Goal: Contribute content: Contribute content

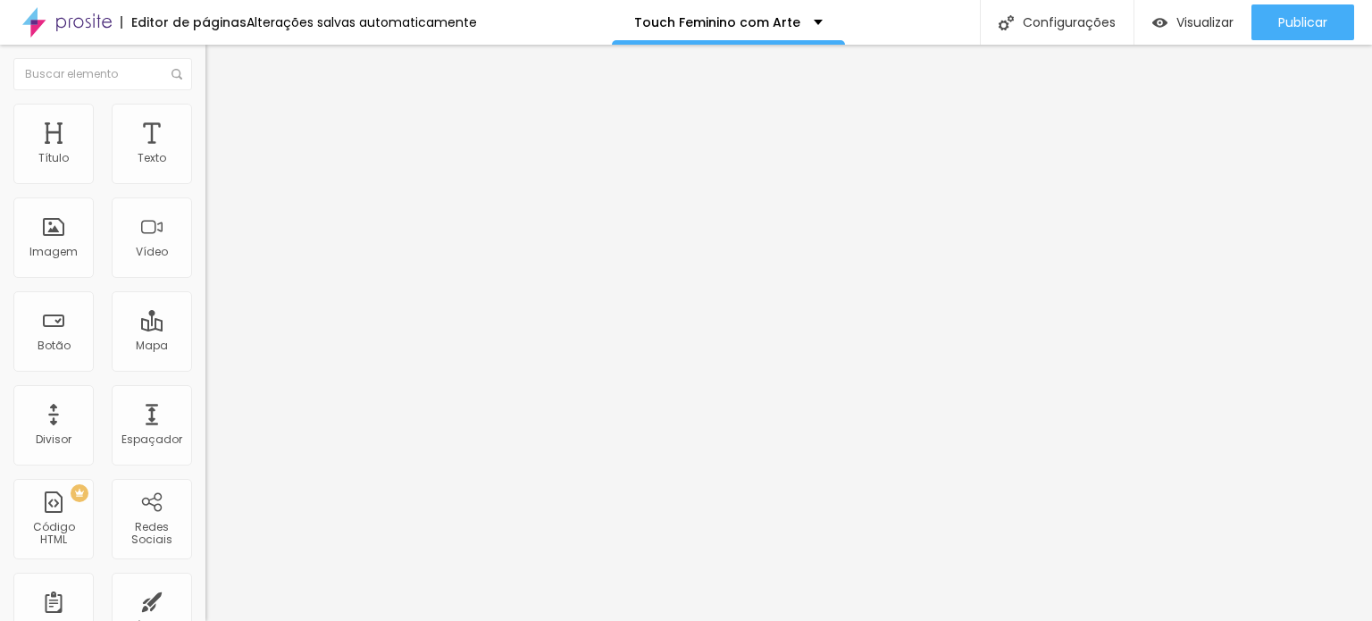
type input "42"
type input "41"
type input "40"
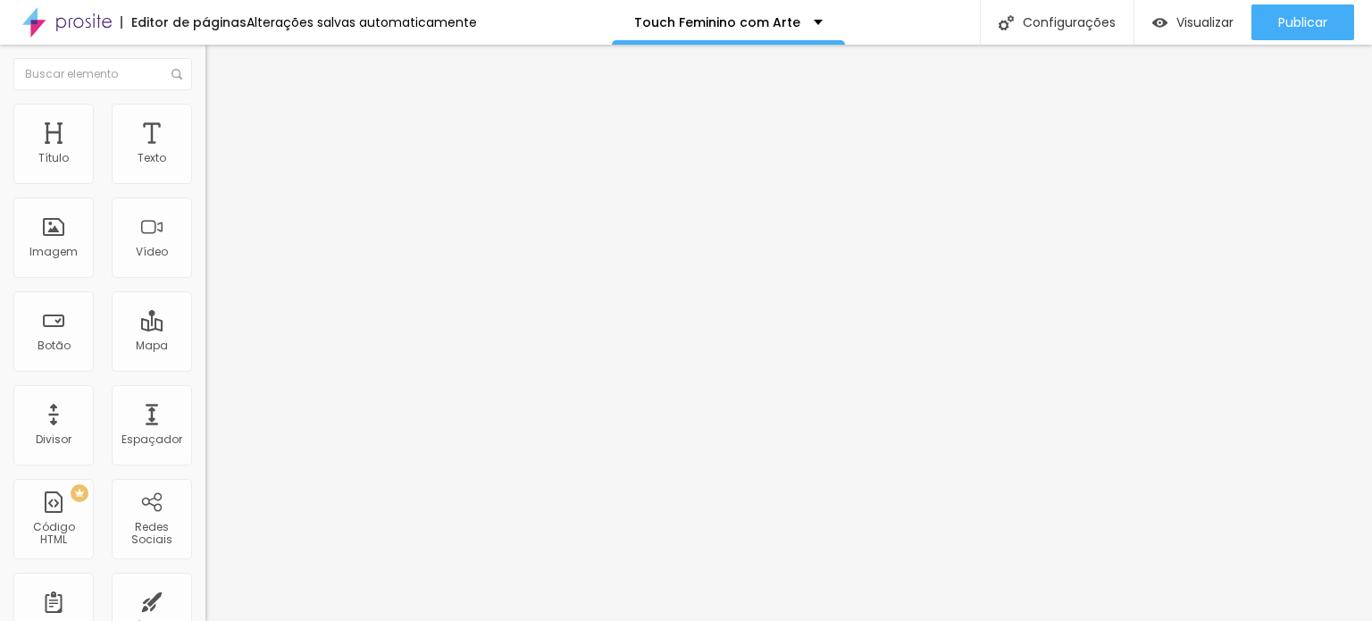
type input "40"
type input "39"
type input "38"
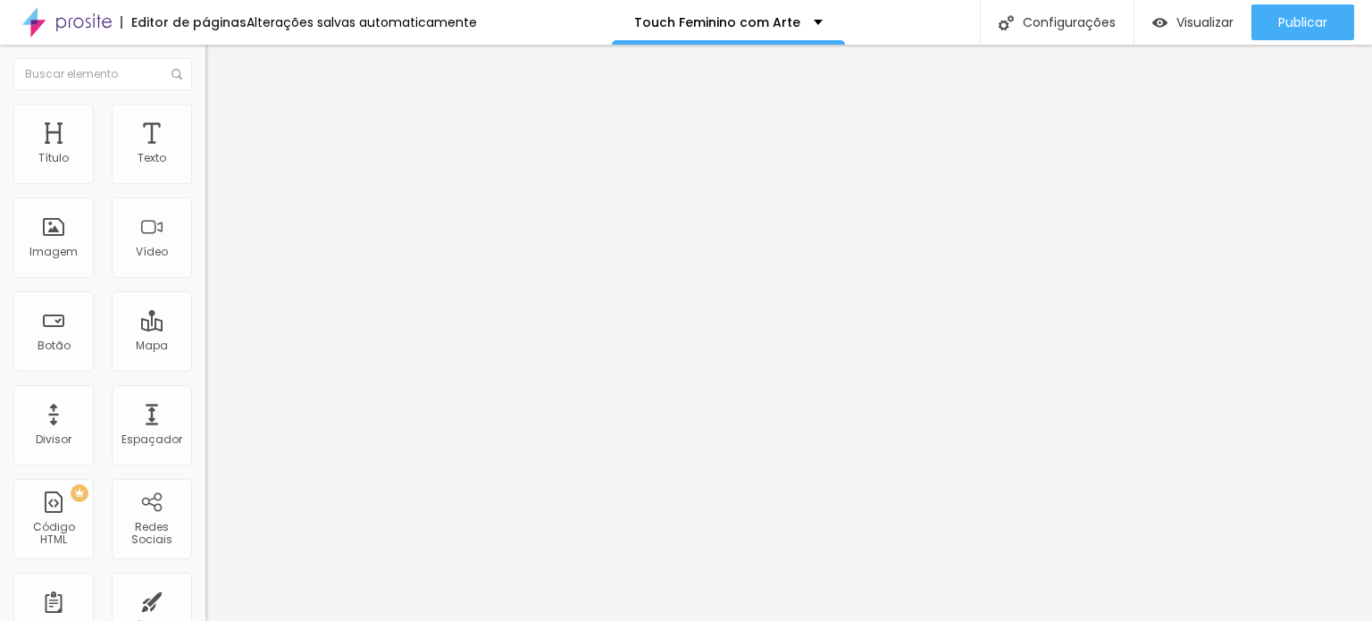
type input "37"
type input "36"
type input "35"
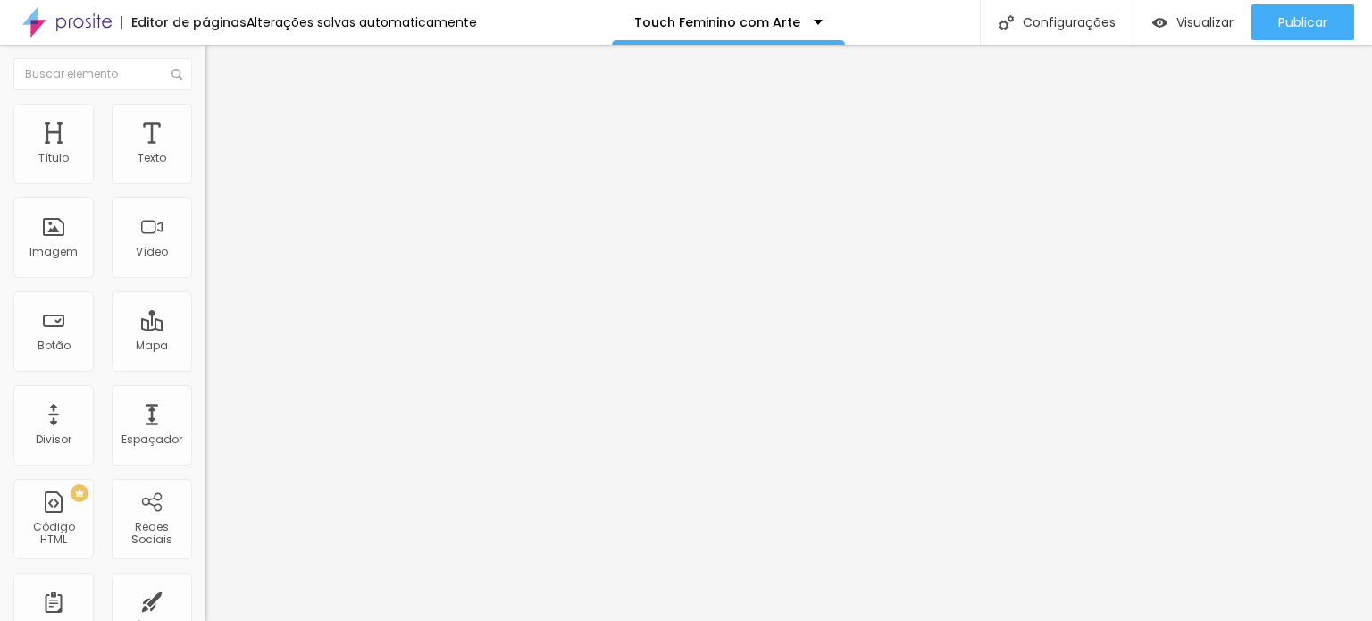
type input "35"
type input "33"
type input "32"
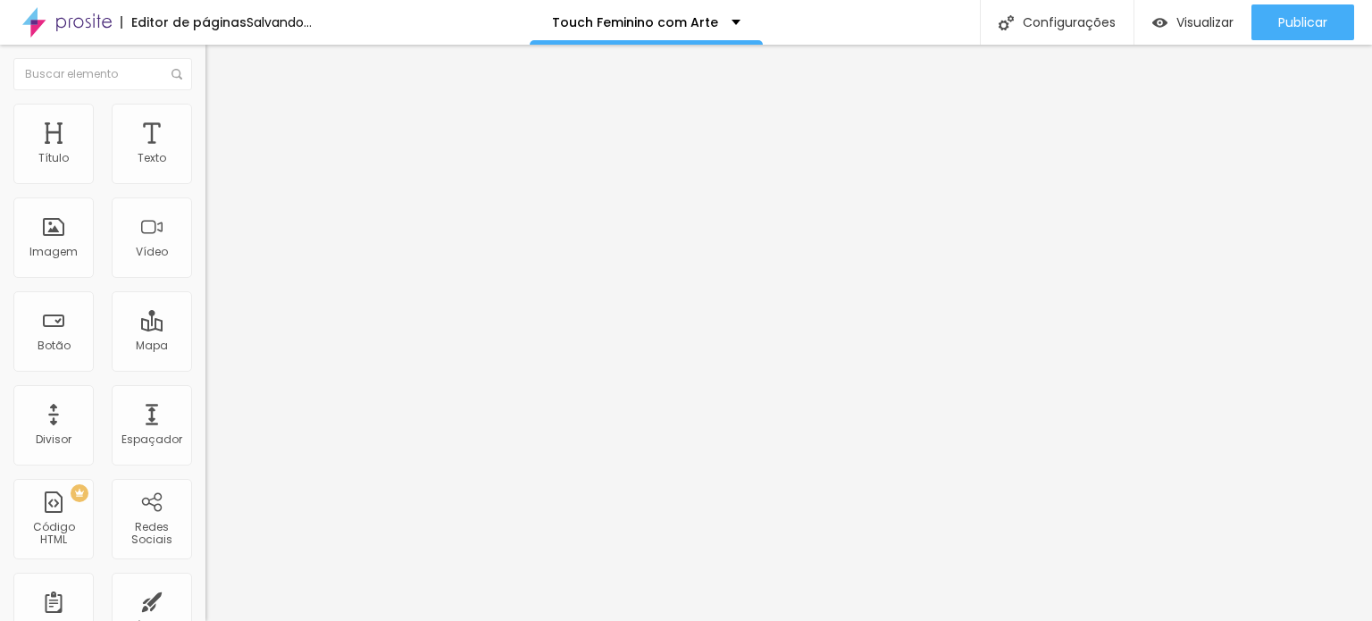
type input "31"
type input "30"
type input "29"
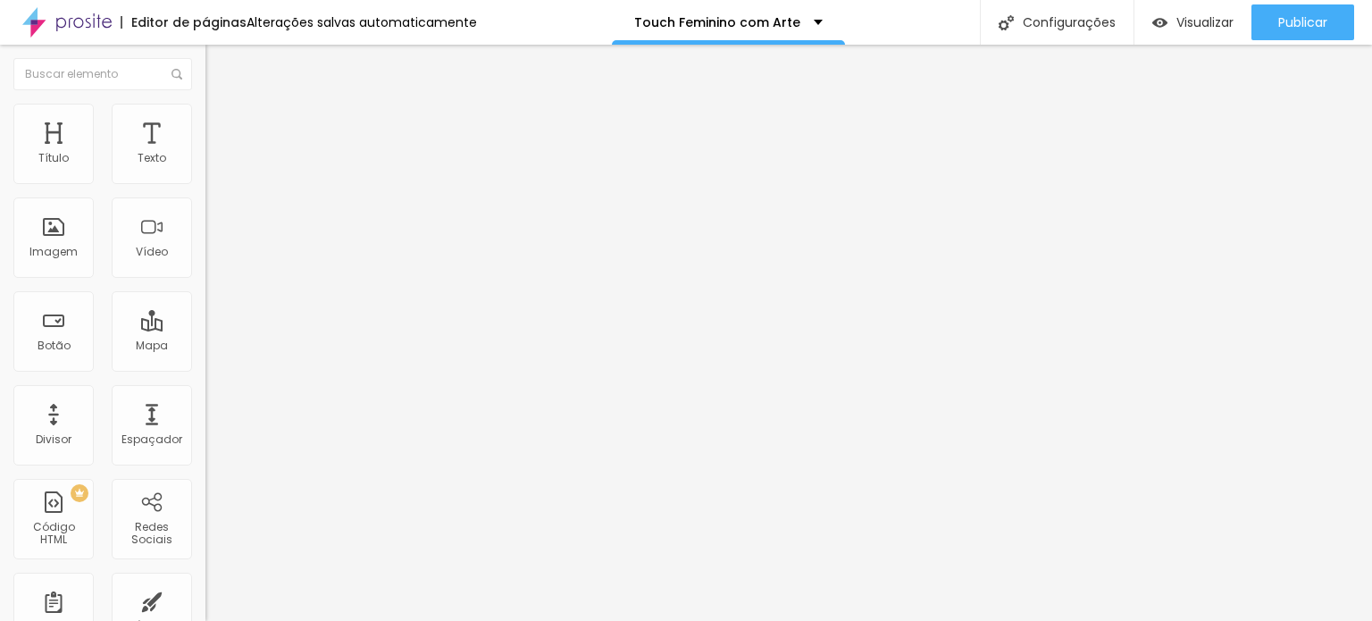
type input "29"
type input "30"
type input "31"
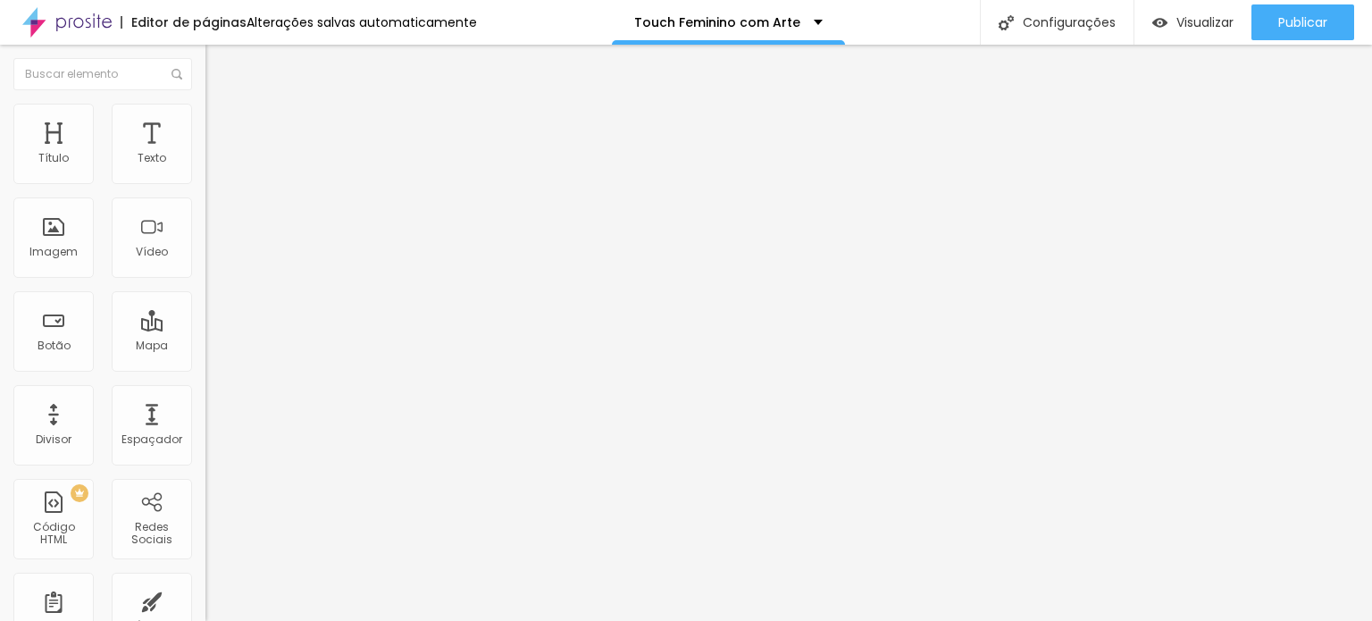
drag, startPoint x: 78, startPoint y: 372, endPoint x: 64, endPoint y: 373, distance: 13.4
type input "31"
click at [205, 422] on input "range" at bounding box center [262, 429] width 115 height 14
click at [222, 123] on span "Avançado" at bounding box center [251, 115] width 59 height 15
type input "9"
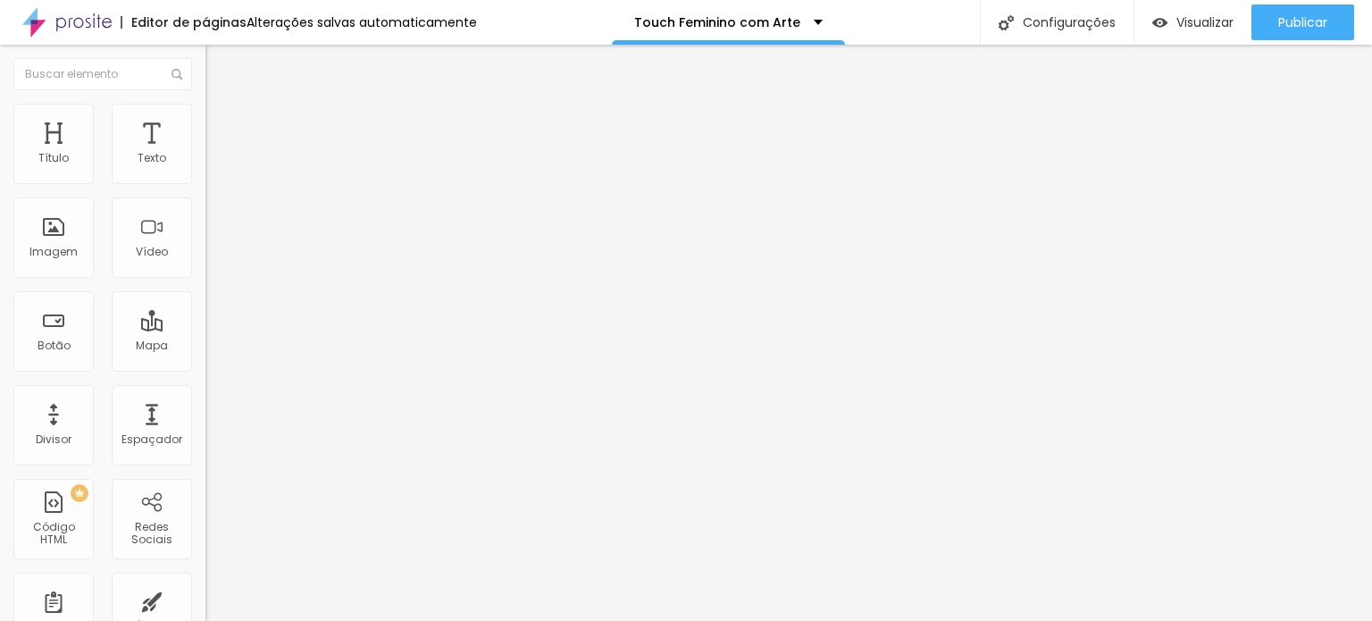
type input "9"
type input "7"
type input "3"
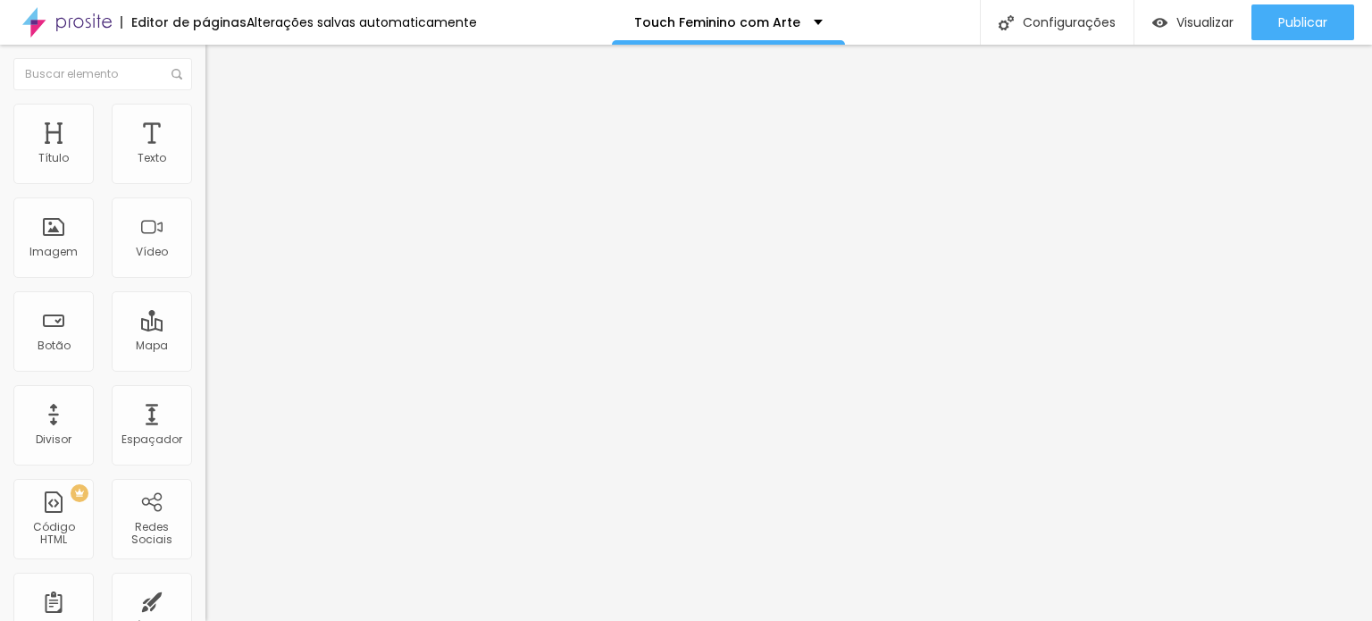
type input "0"
drag, startPoint x: 50, startPoint y: 178, endPoint x: 29, endPoint y: 180, distance: 21.6
type input "0"
click at [205, 329] on input "range" at bounding box center [262, 336] width 115 height 14
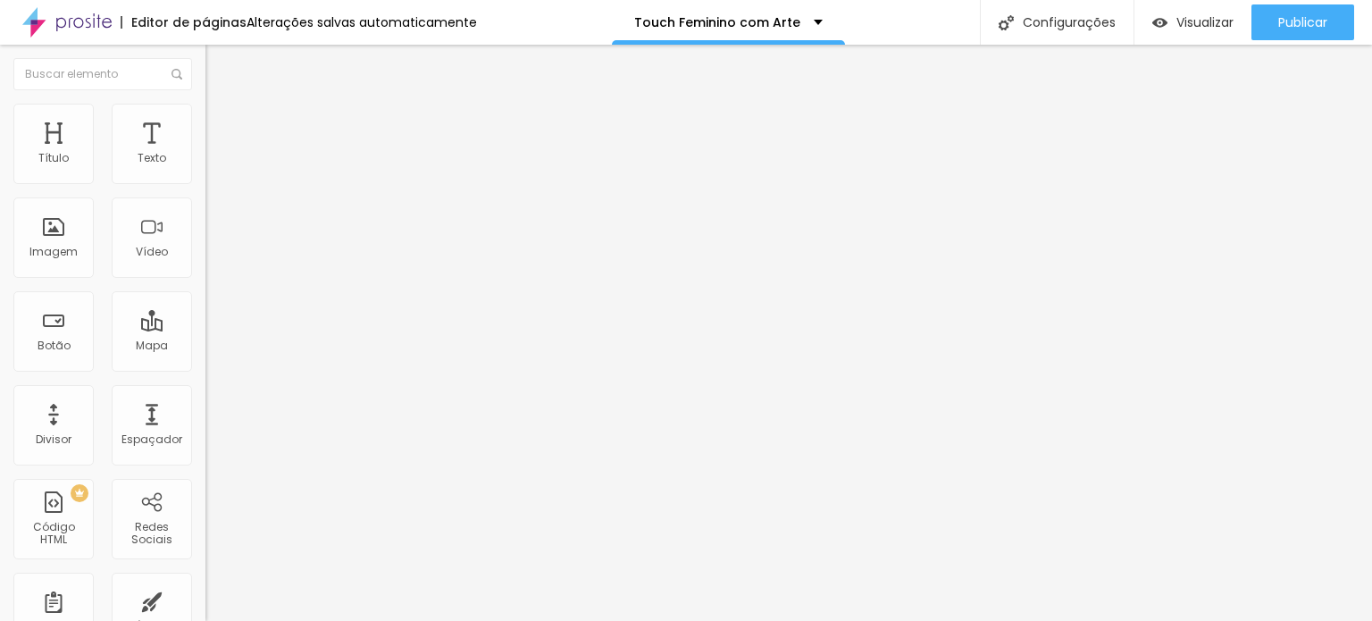
click at [205, 117] on li "Avançado" at bounding box center [307, 113] width 205 height 18
type input "5"
type input "2"
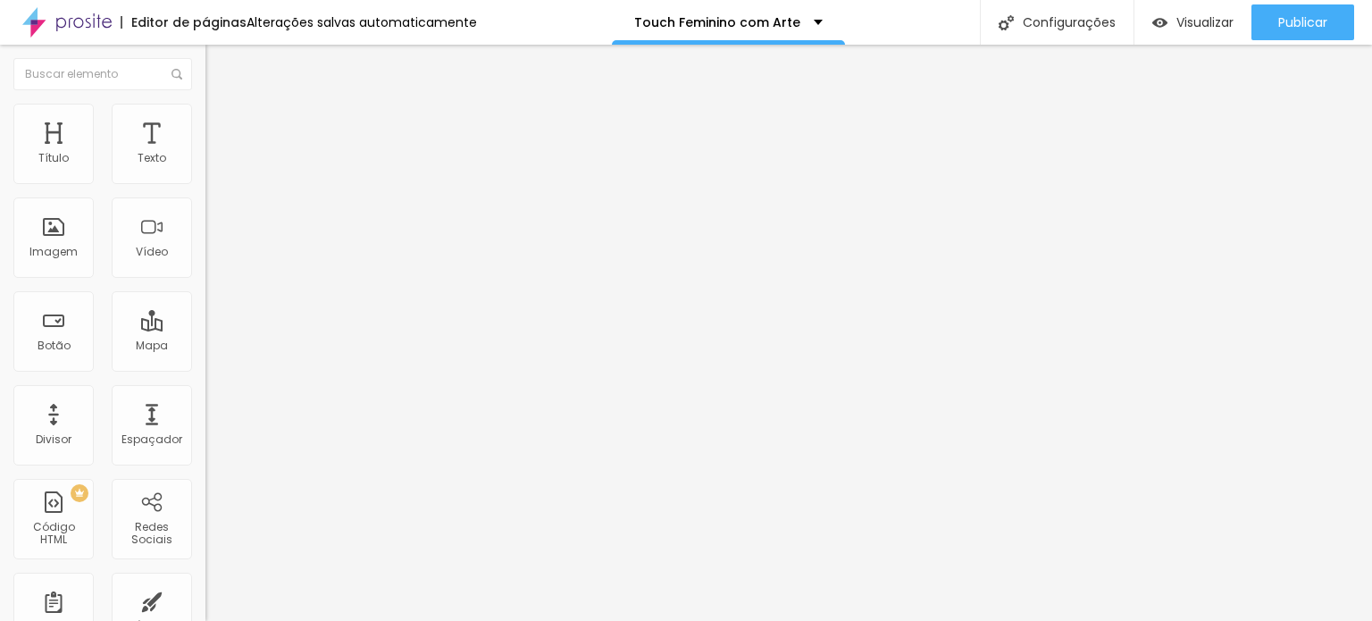
type input "0"
drag, startPoint x: 46, startPoint y: 210, endPoint x: 113, endPoint y: 237, distance: 72.2
type input "0"
click at [205, 581] on input "range" at bounding box center [262, 588] width 115 height 14
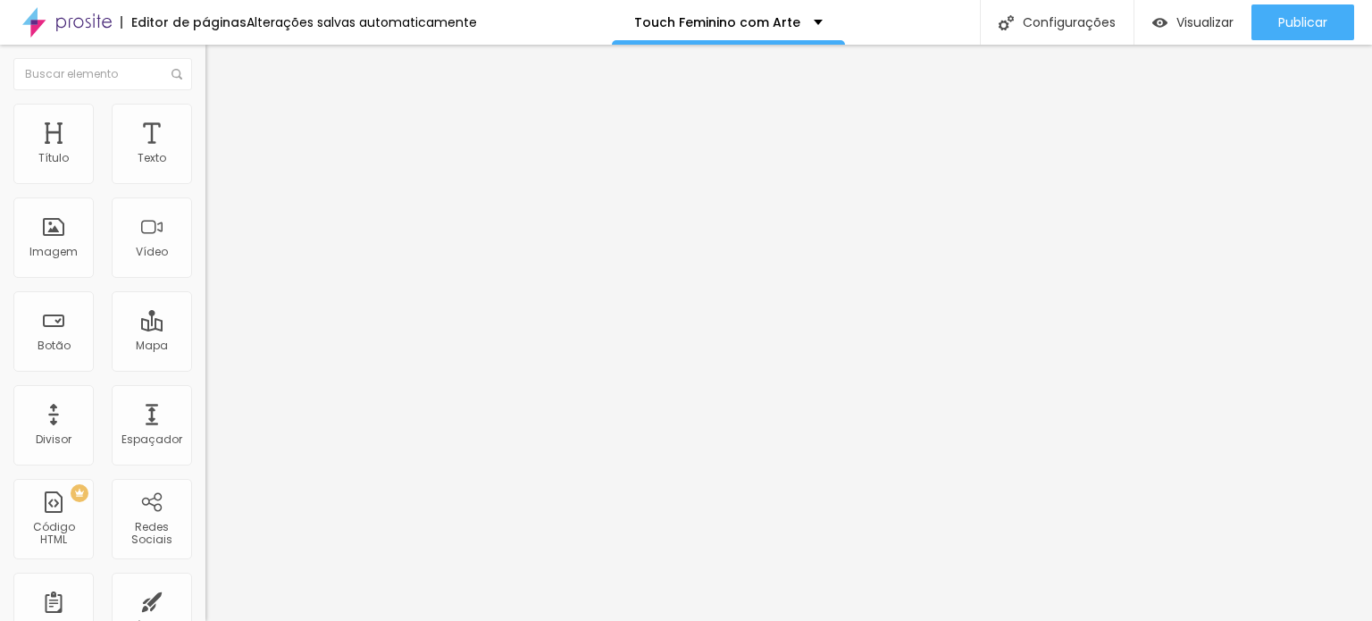
type input "37"
type input "33"
type input "31"
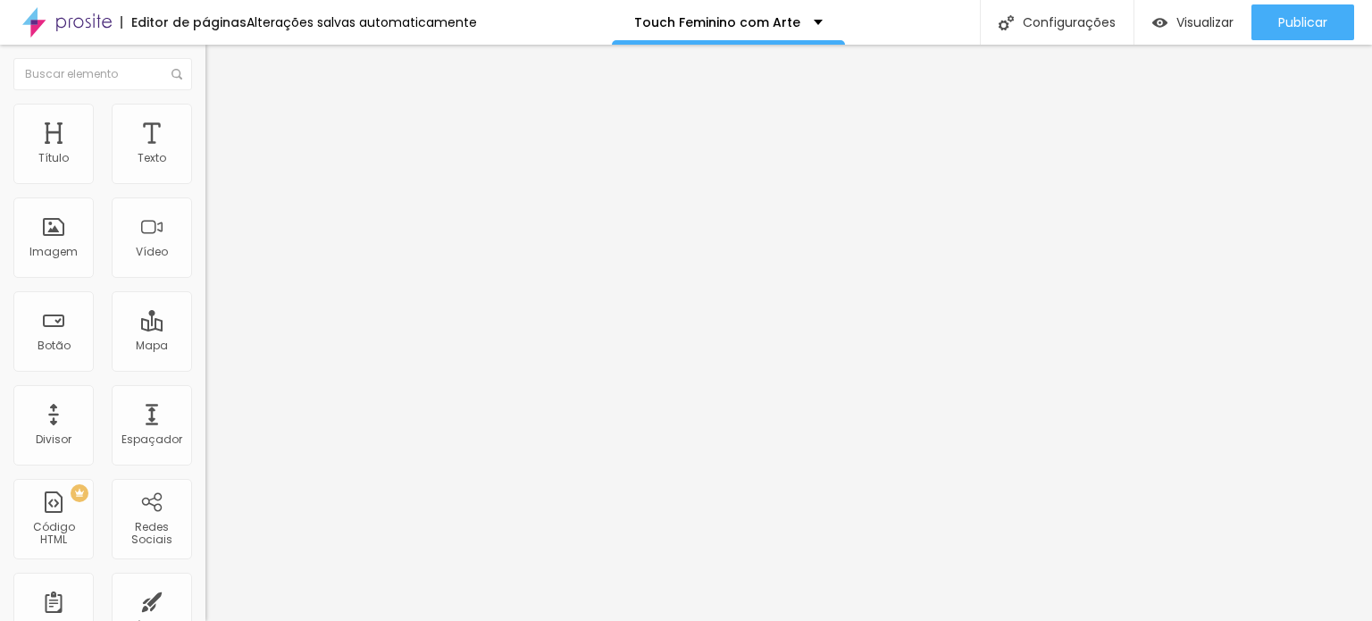
type input "31"
type input "30"
type input "29"
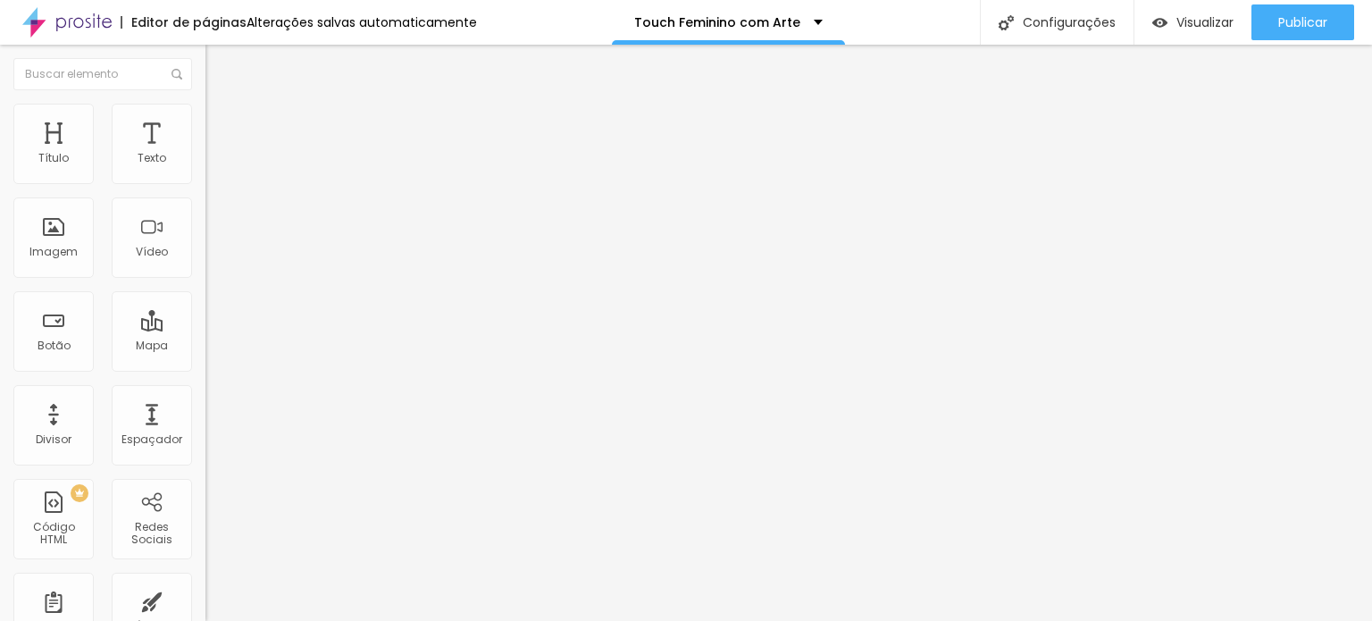
type input "31"
type input "32"
type input "31"
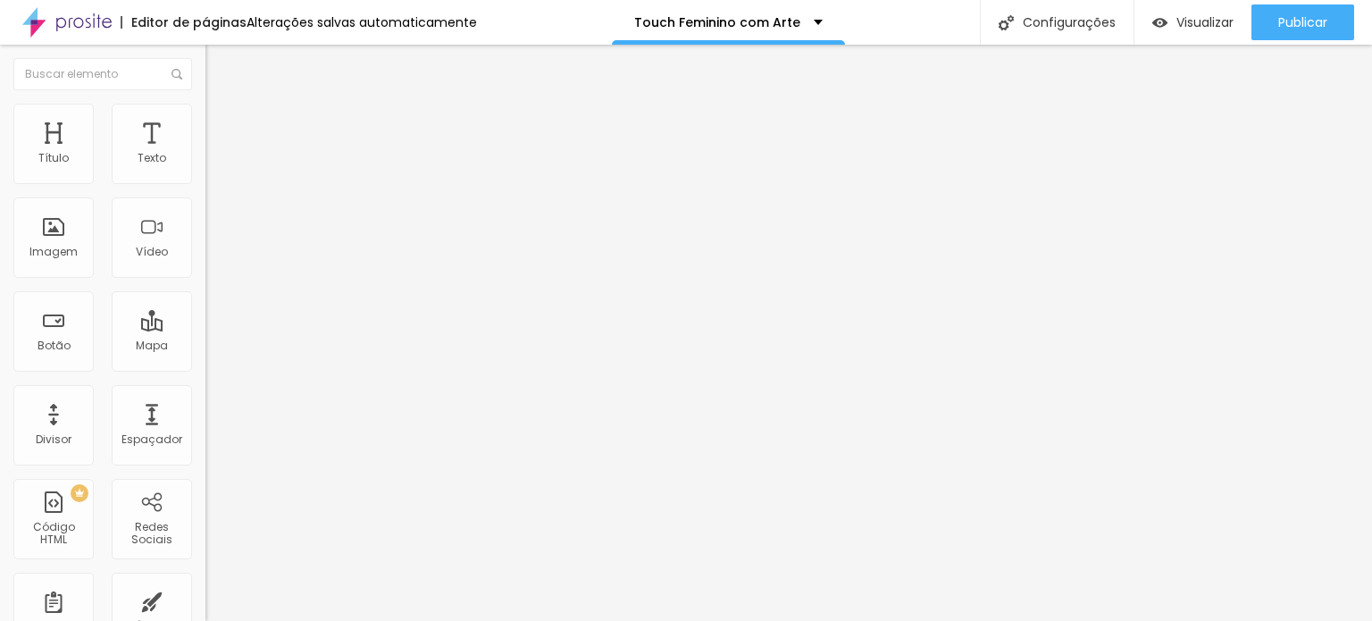
type input "31"
type input "30"
drag, startPoint x: 71, startPoint y: 374, endPoint x: 62, endPoint y: 372, distance: 10.0
type input "30"
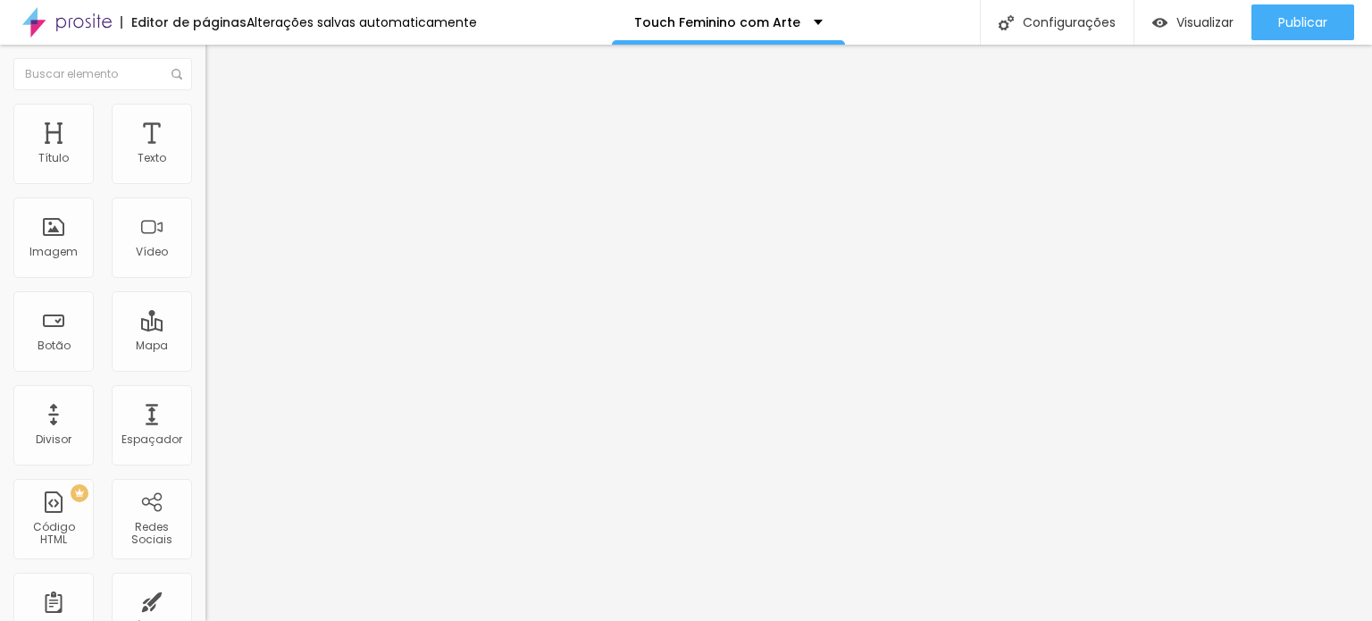
click at [205, 422] on input "range" at bounding box center [262, 429] width 115 height 14
click at [205, 119] on li "Avançado" at bounding box center [307, 113] width 205 height 18
type input "8"
type input "0"
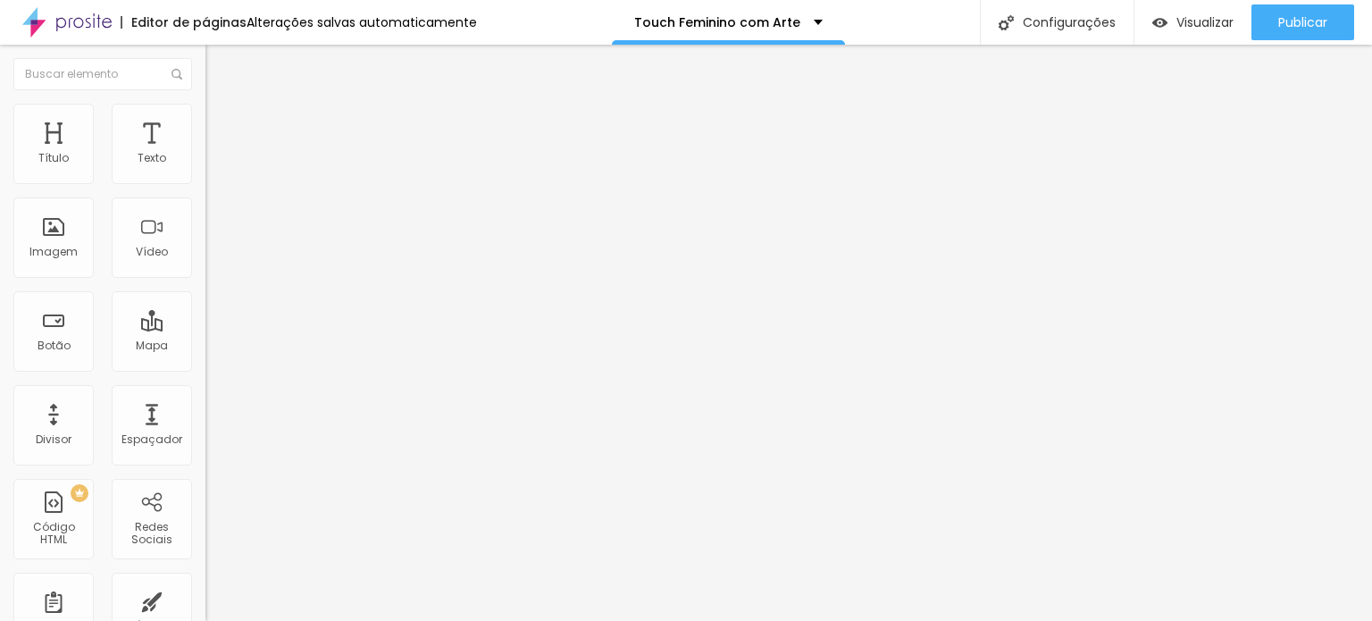
type input "0"
drag, startPoint x: 36, startPoint y: 175, endPoint x: 54, endPoint y: 174, distance: 17.9
type input "0"
click at [205, 329] on input "range" at bounding box center [262, 336] width 115 height 14
click at [205, 112] on li "Avançado" at bounding box center [307, 113] width 205 height 18
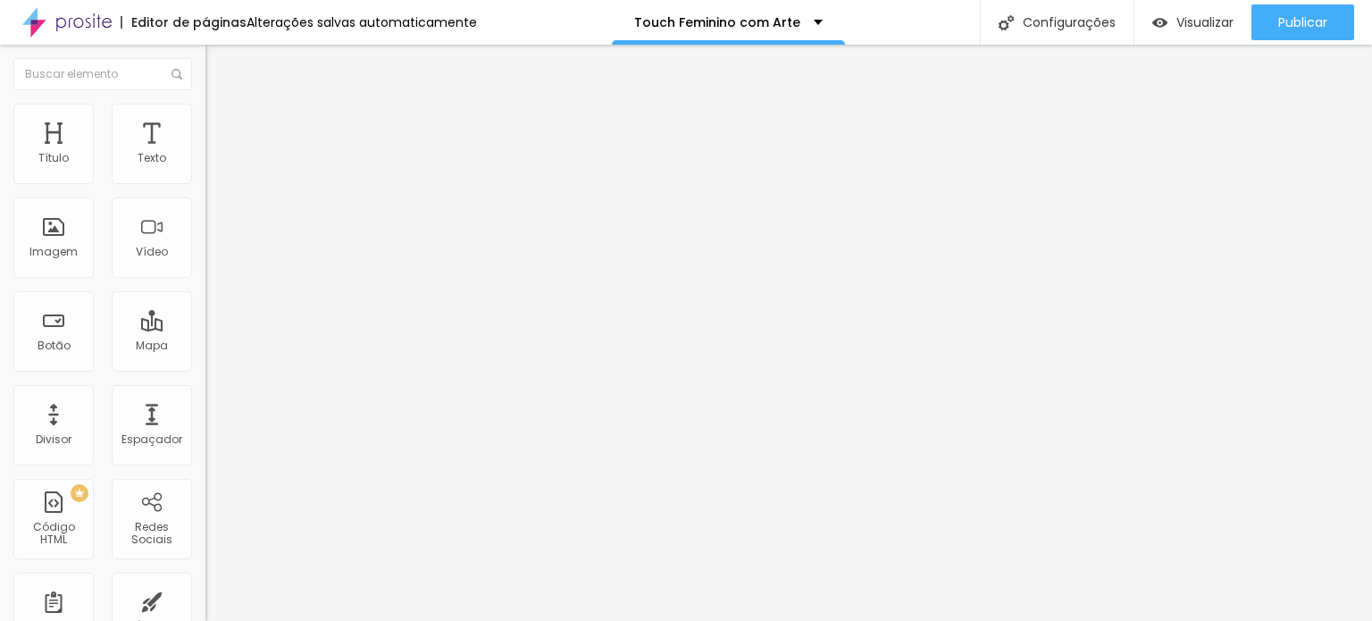
type input "7"
type input "2"
type input "0"
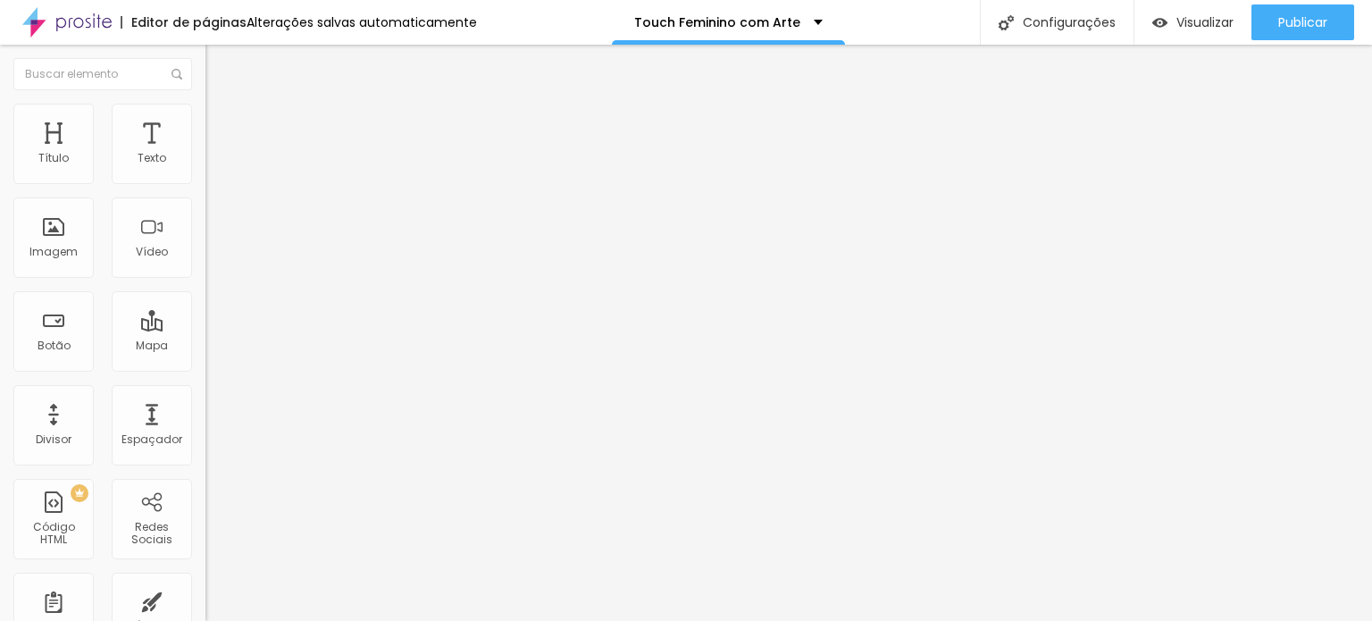
type input "0"
drag, startPoint x: 32, startPoint y: 206, endPoint x: 50, endPoint y: 205, distance: 17.9
type input "0"
click at [205, 581] on input "range" at bounding box center [262, 588] width 115 height 14
type input "30"
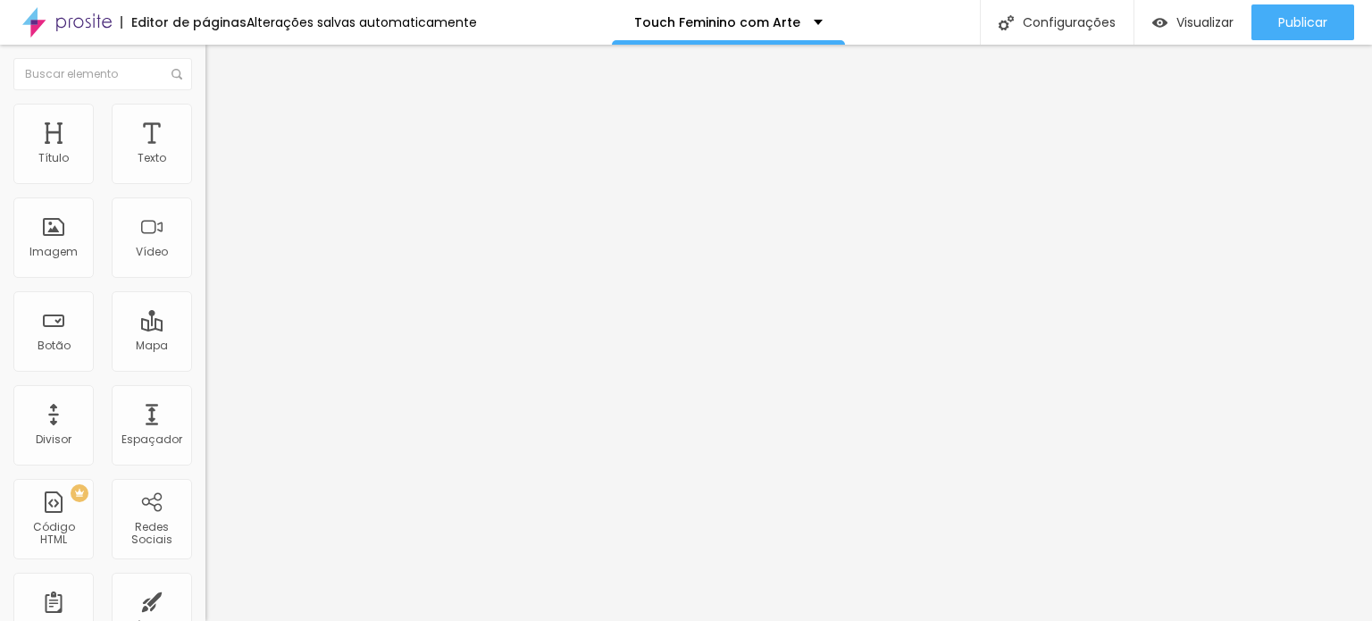
type input "30"
type input "29"
type input "28"
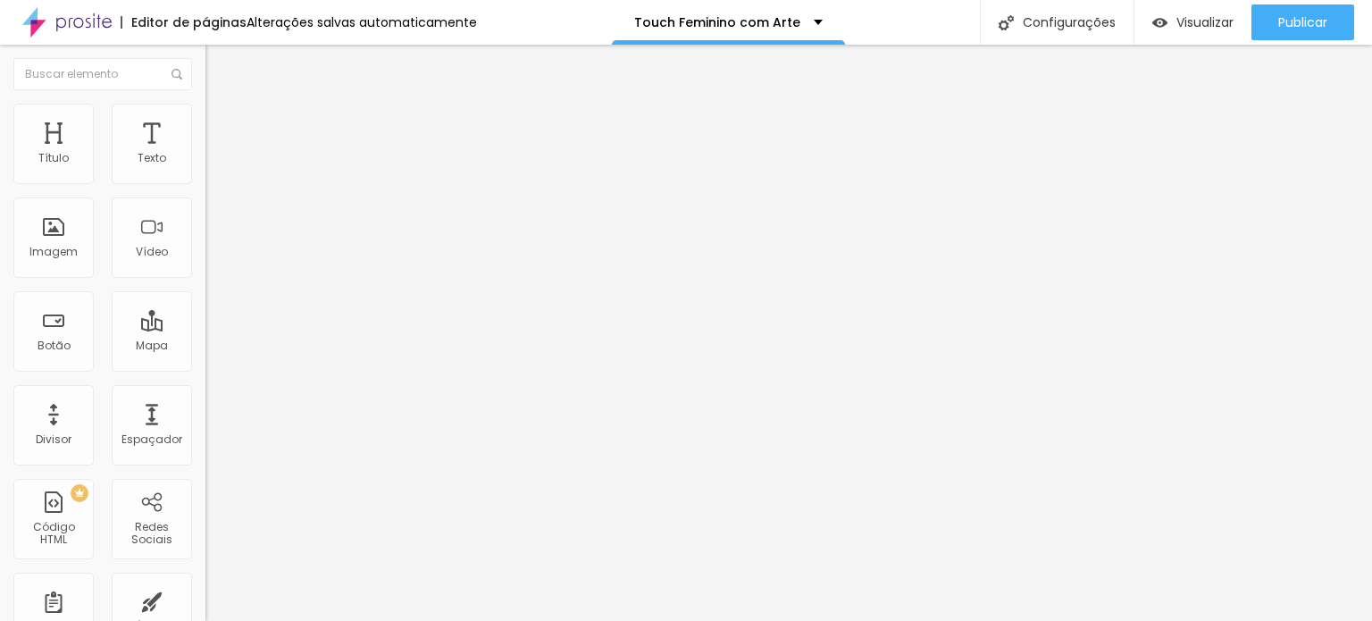
type input "27"
type input "25"
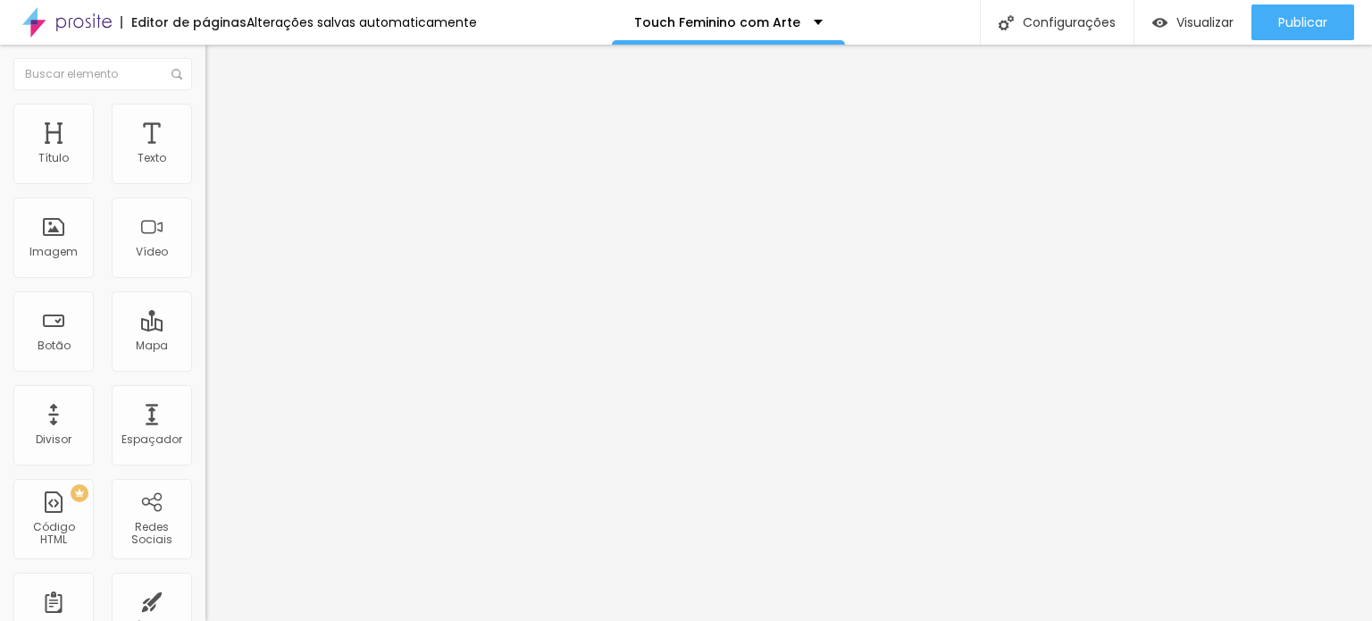
click at [205, 422] on input "range" at bounding box center [262, 429] width 115 height 14
type input "28"
type input "27"
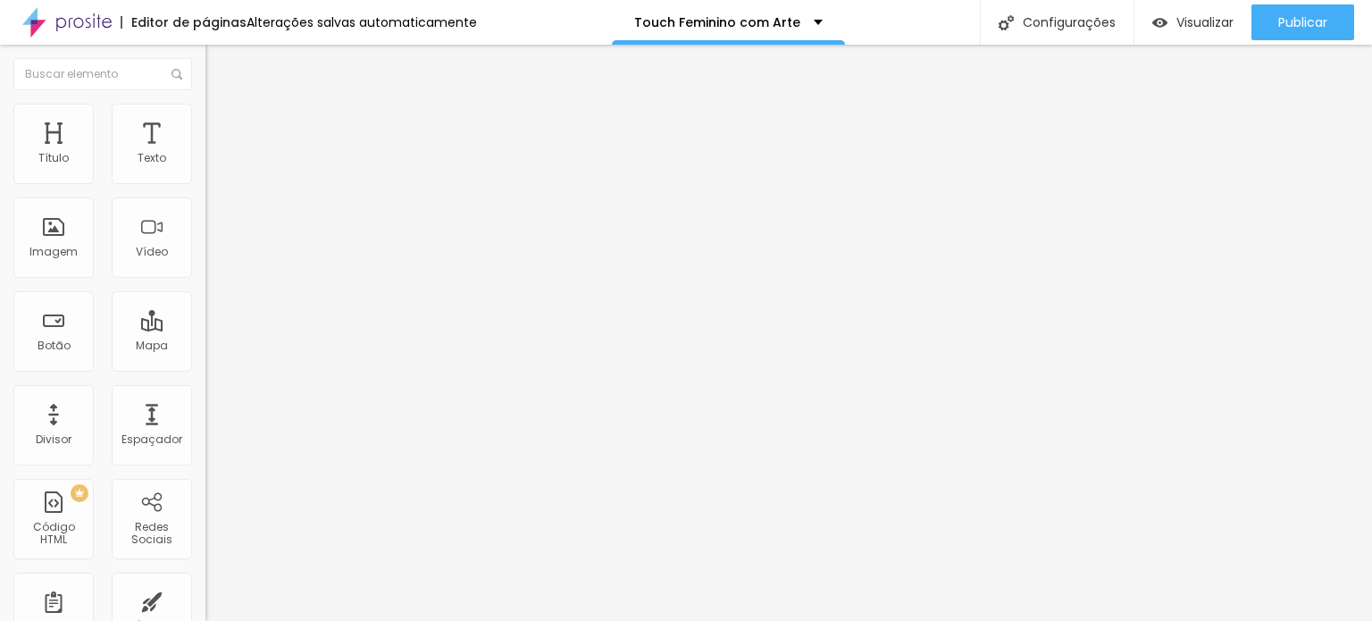
type input "26"
type input "25"
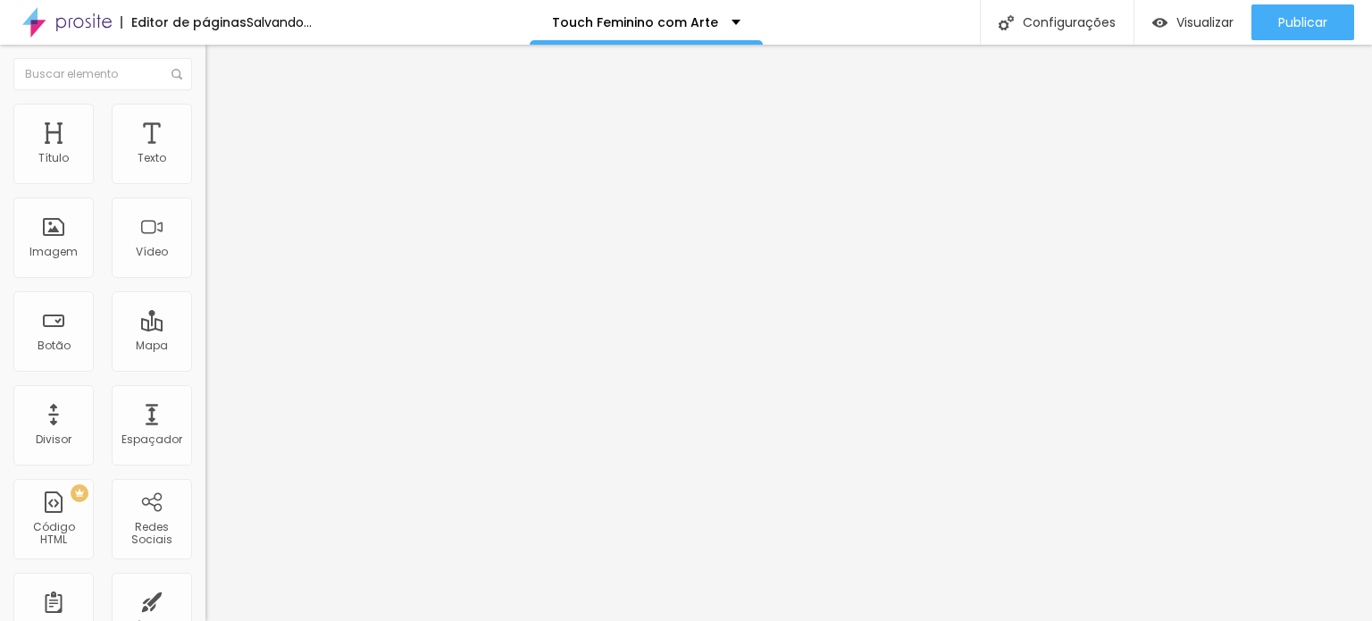
click at [205, 422] on input "range" at bounding box center [262, 429] width 115 height 14
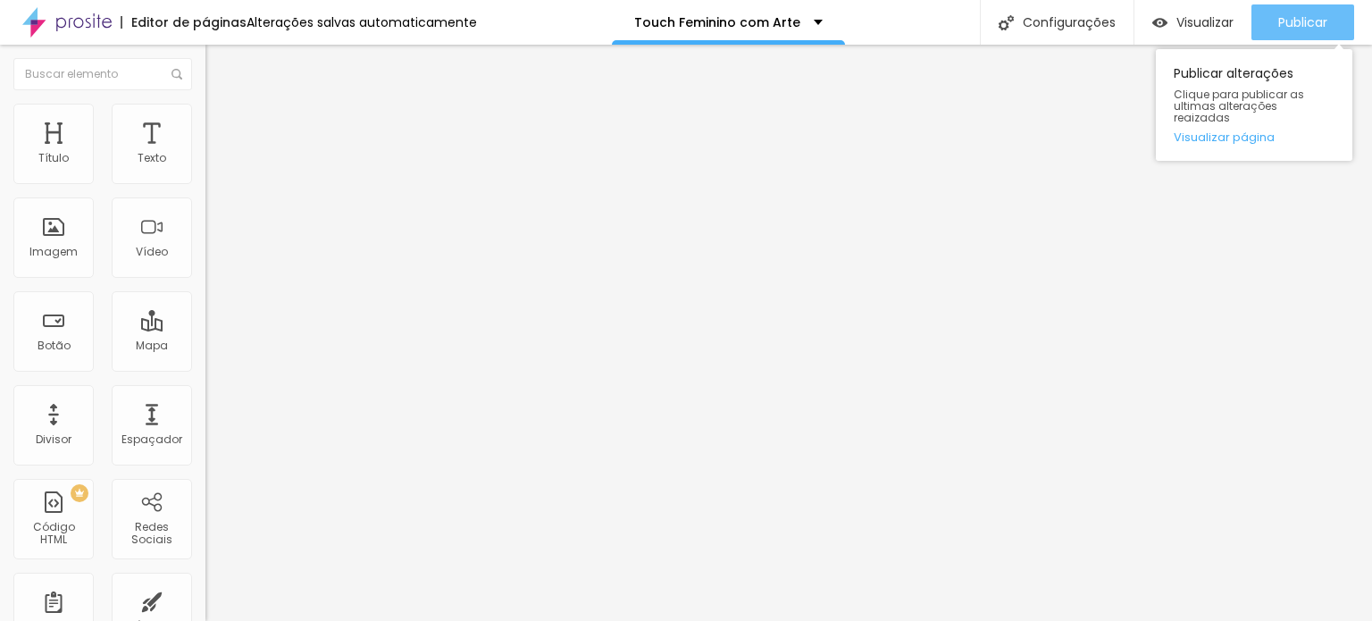
click at [1297, 21] on span "Publicar" at bounding box center [1302, 22] width 49 height 14
click at [1322, 21] on span "Publicar" at bounding box center [1302, 22] width 49 height 14
click at [1297, 27] on span "Publicar" at bounding box center [1302, 22] width 49 height 14
click at [1293, 10] on div "Publicar" at bounding box center [1302, 22] width 49 height 36
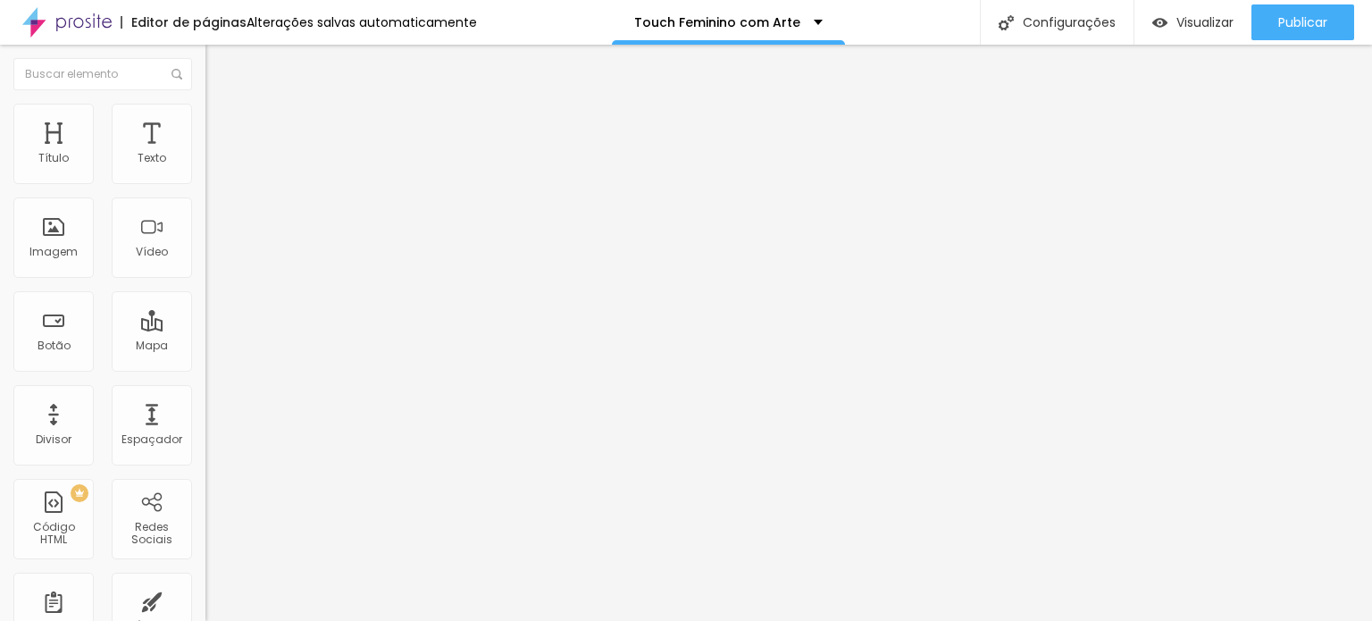
click at [222, 120] on span "Estilo" at bounding box center [236, 115] width 28 height 15
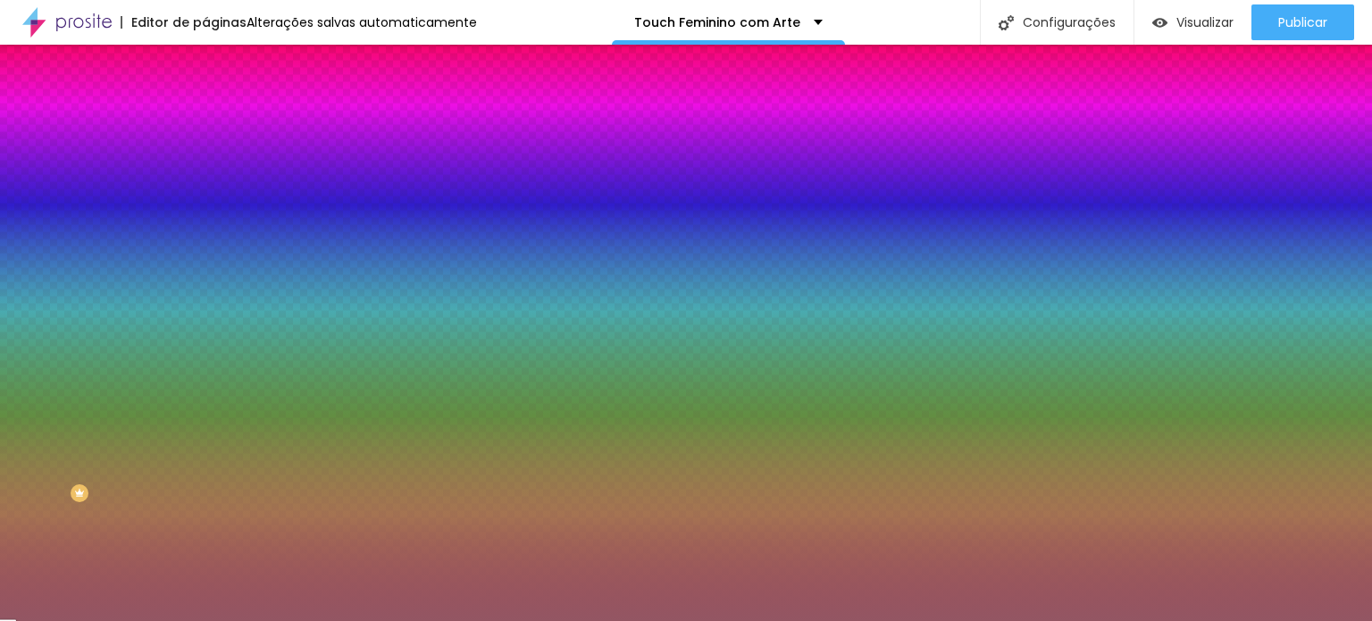
click at [205, 171] on div at bounding box center [307, 171] width 205 height 0
drag, startPoint x: 188, startPoint y: 242, endPoint x: 179, endPoint y: 350, distance: 108.5
click at [205, 350] on div "Editar Coluna Conteúdo Estilo Avançado Cor de fundo Voltar ao padrão #935663 0 …" at bounding box center [307, 333] width 205 height 576
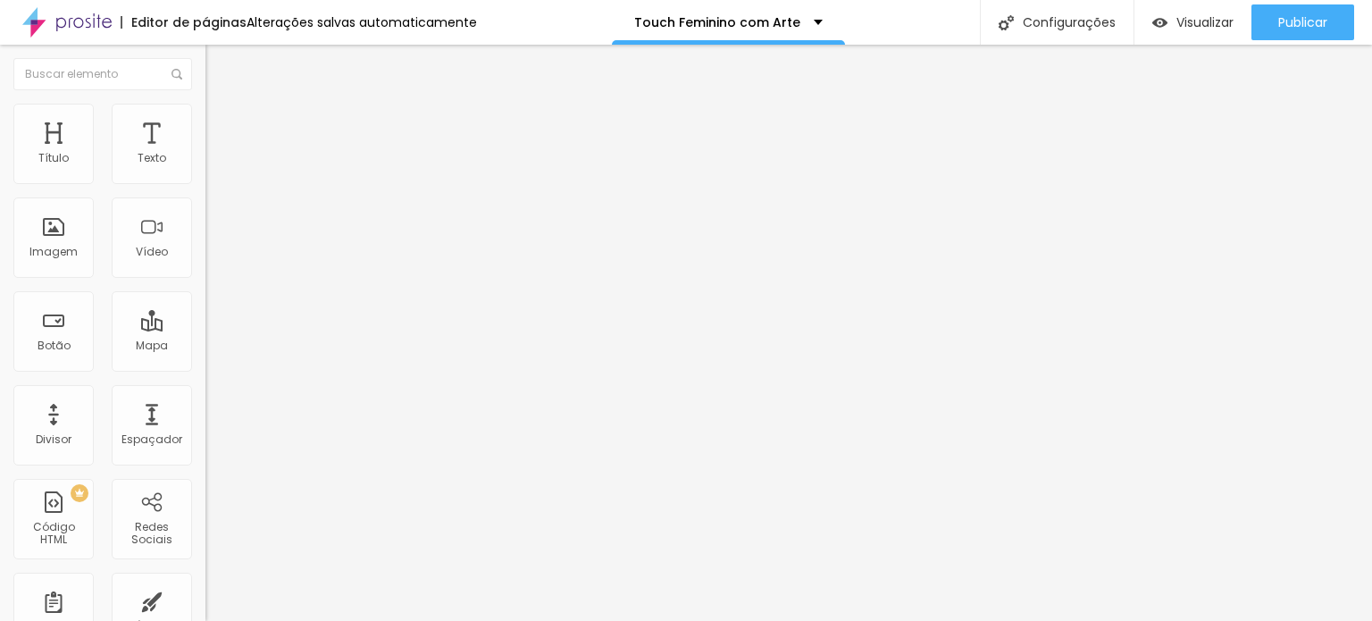
click at [219, 70] on img "button" at bounding box center [226, 65] width 14 height 14
click at [205, 154] on span "Adicionar imagem" at bounding box center [262, 145] width 115 height 15
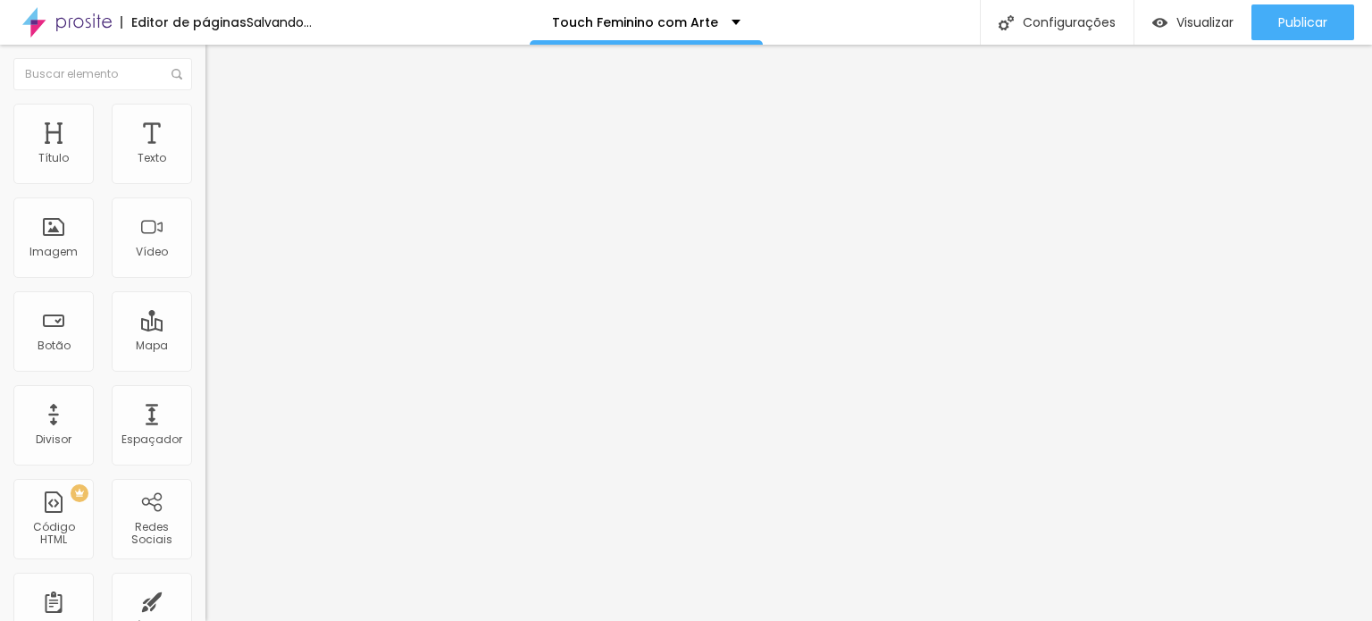
click at [222, 123] on span "Estilo" at bounding box center [236, 115] width 28 height 15
type input "85"
type input "70"
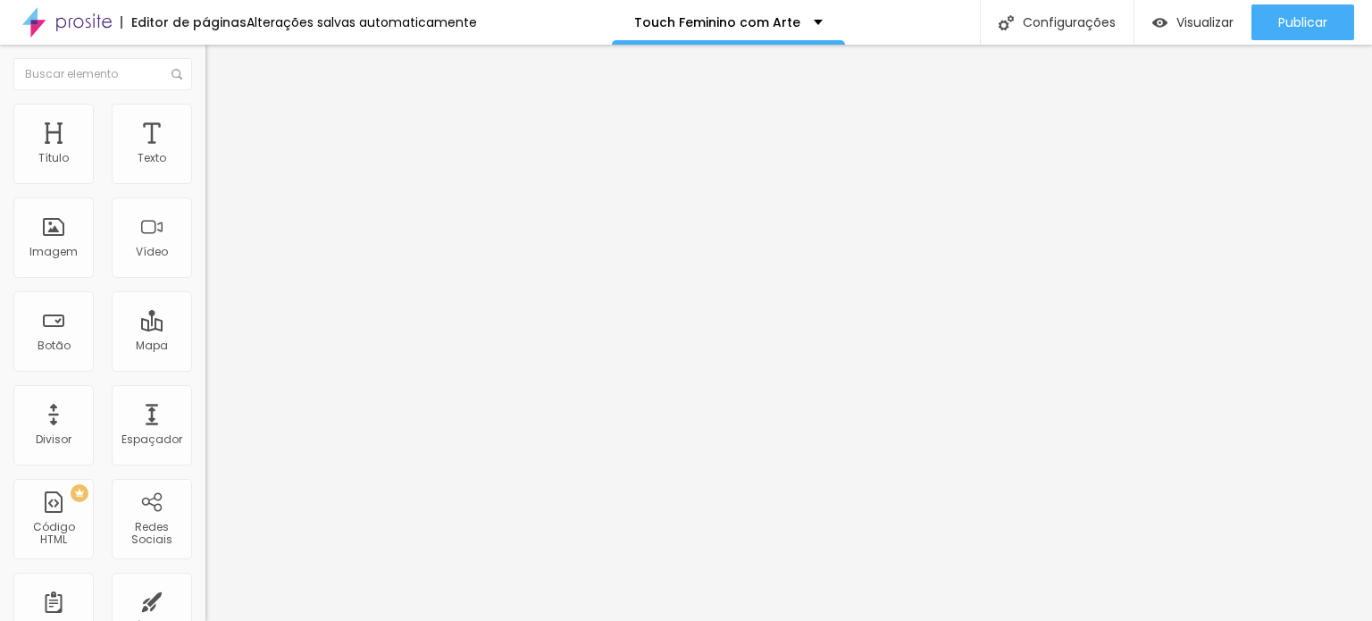
type input "65"
type input "60"
drag, startPoint x: 183, startPoint y: 189, endPoint x: 111, endPoint y: 187, distance: 72.4
type input "60"
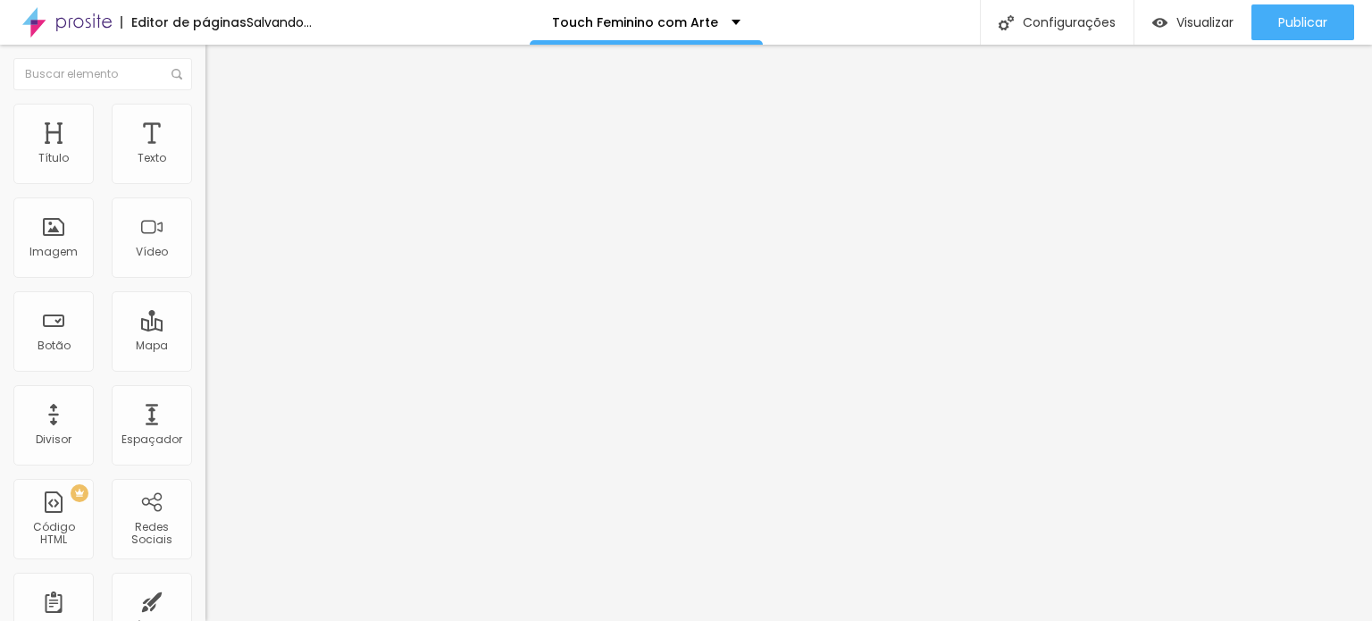
click at [205, 183] on input "range" at bounding box center [262, 176] width 115 height 14
click at [205, 117] on li "Estilo" at bounding box center [307, 113] width 205 height 18
click at [222, 128] on span "Avançado" at bounding box center [251, 133] width 59 height 15
type input "9"
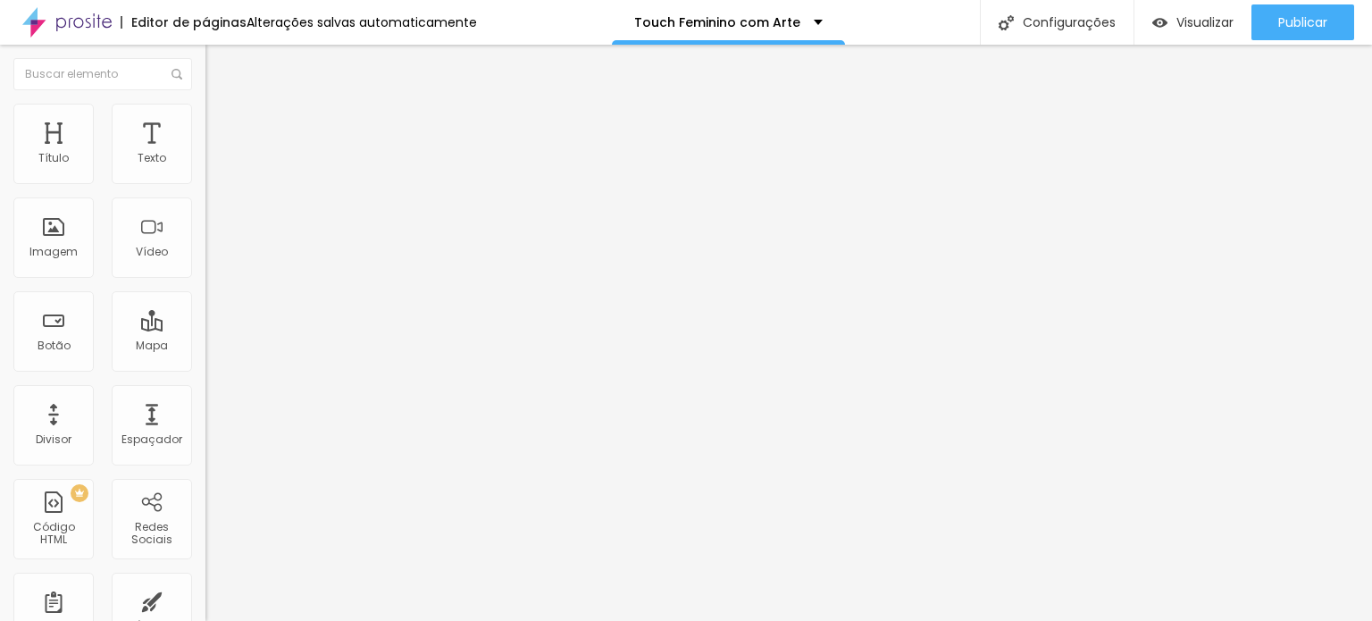
type input "0"
drag, startPoint x: 51, startPoint y: 213, endPoint x: 19, endPoint y: 213, distance: 32.2
click at [205, 599] on input "range" at bounding box center [262, 606] width 115 height 14
type input "2"
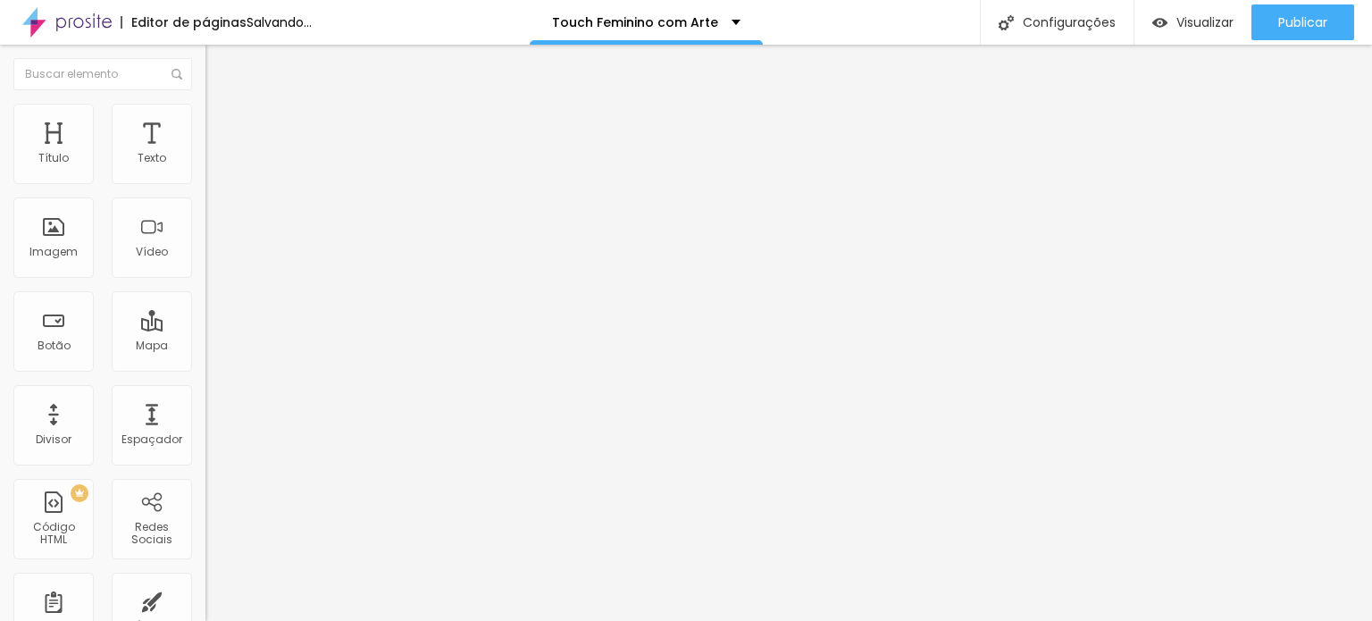
type input "2"
type input "11"
type input "22"
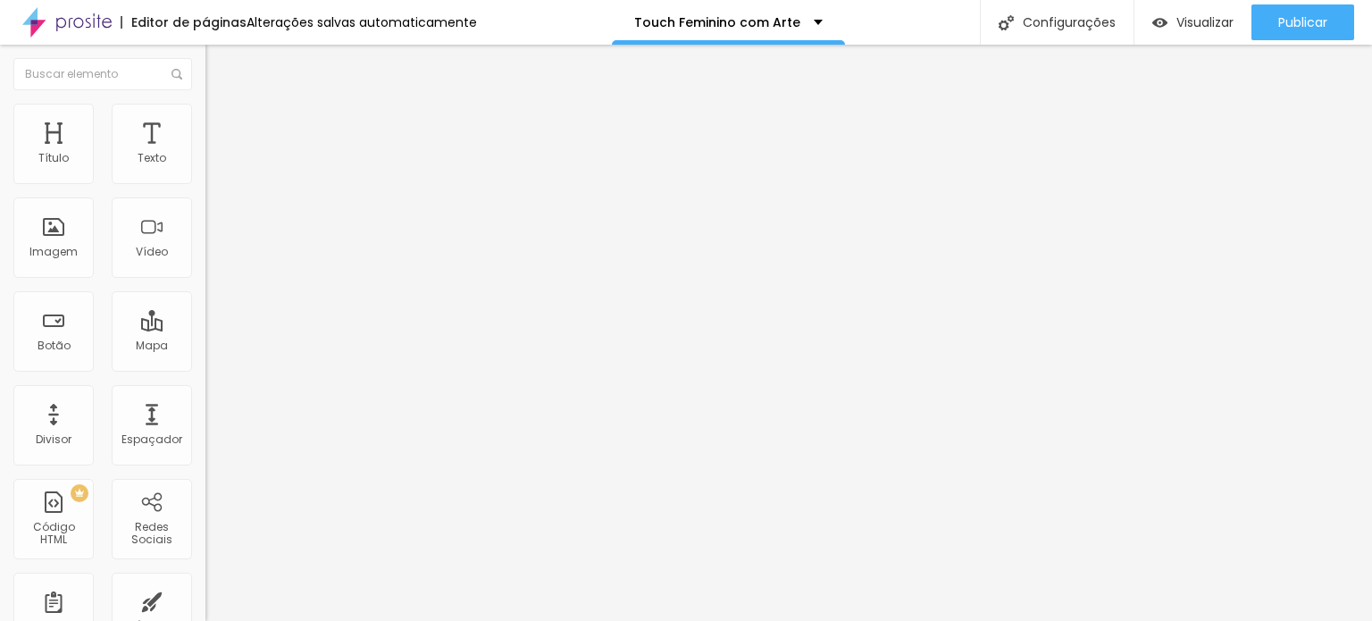
type input "23"
drag, startPoint x: 37, startPoint y: 209, endPoint x: 63, endPoint y: 207, distance: 26.9
click at [205, 599] on input "range" at bounding box center [262, 606] width 115 height 14
type input "22"
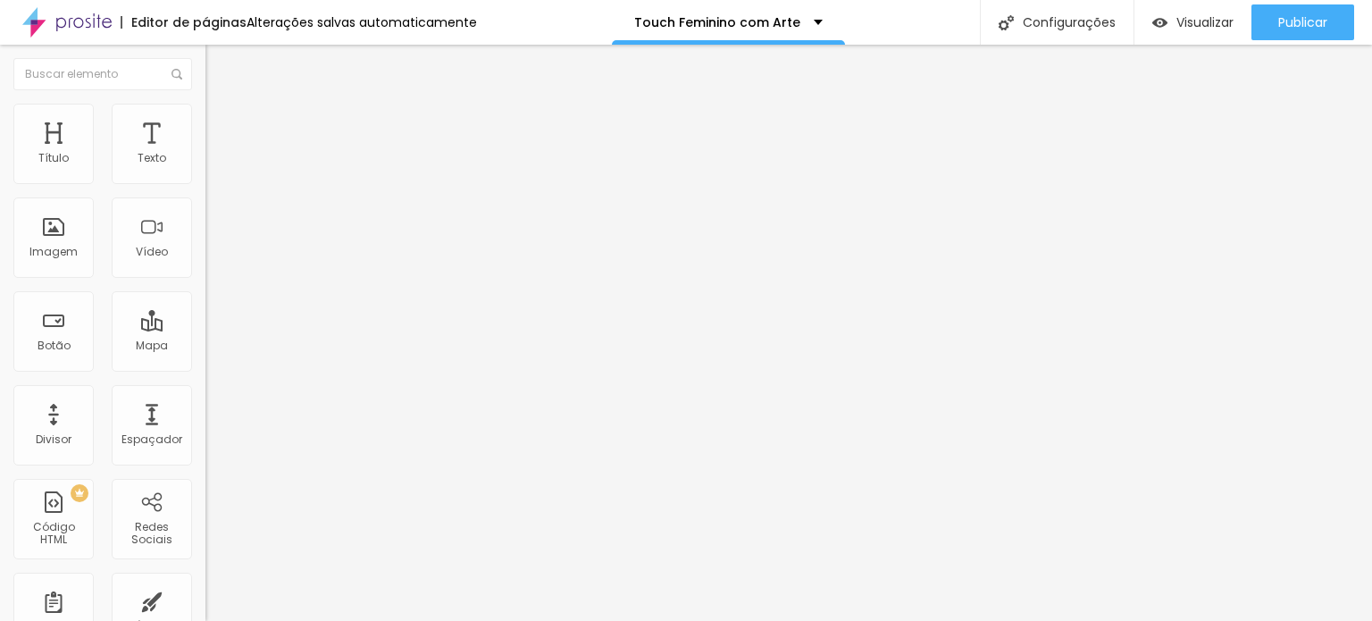
type input "22"
type input "21"
type input "10"
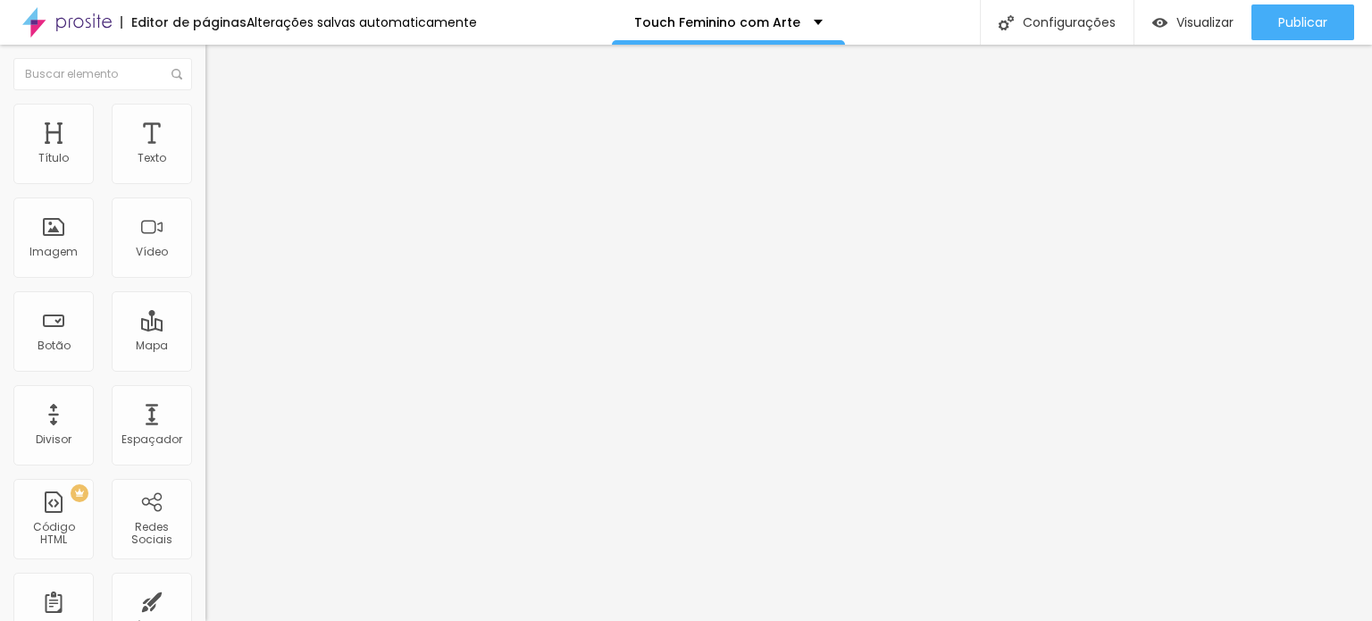
type input "9"
type input "8"
type input "7"
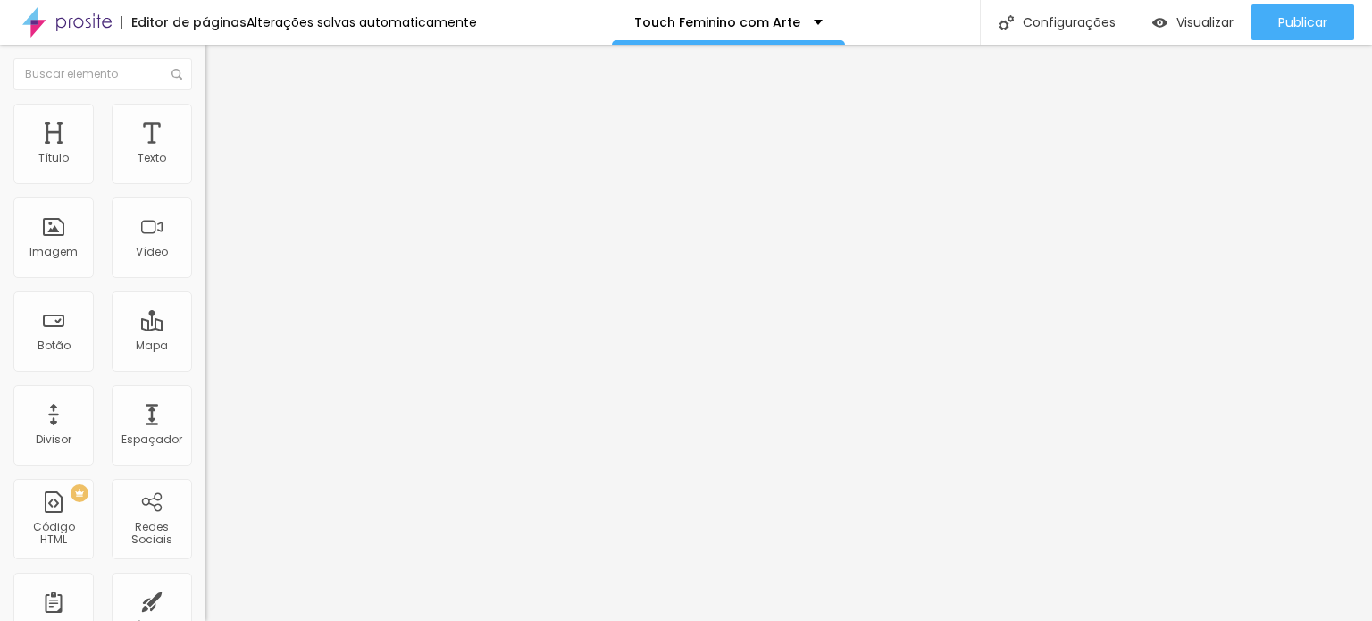
type input "7"
type input "8"
type input "10"
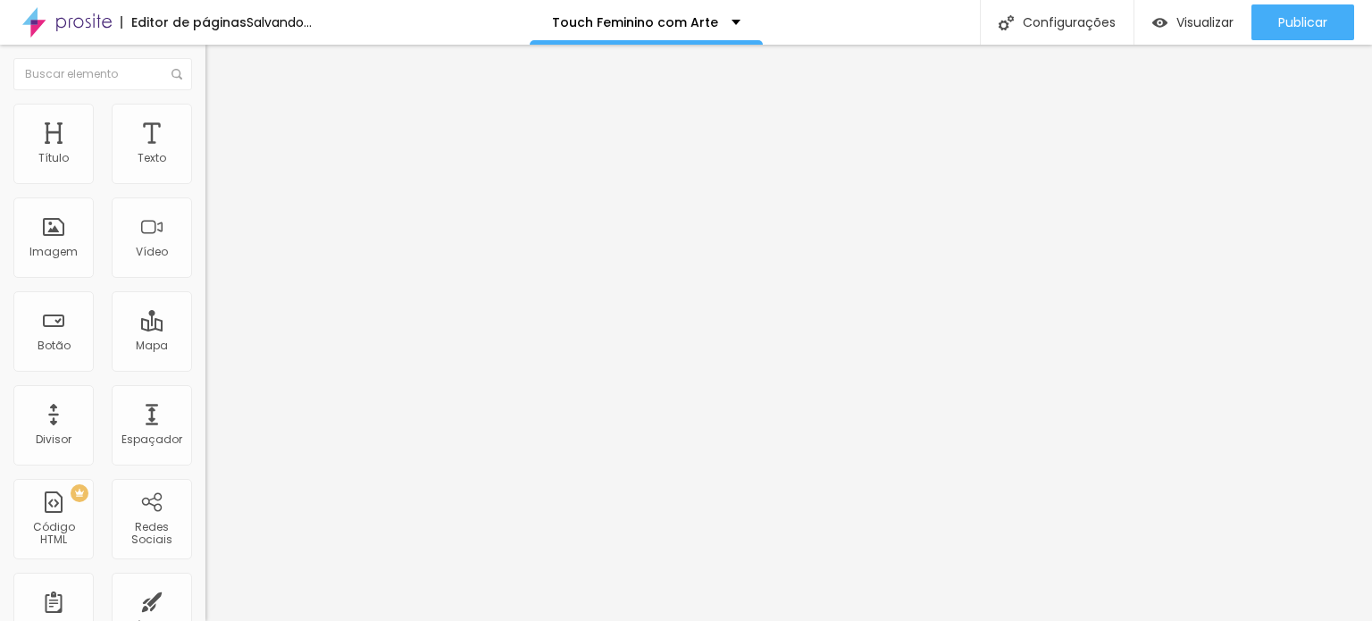
drag, startPoint x: 63, startPoint y: 207, endPoint x: 51, endPoint y: 209, distance: 11.7
type input "10"
click at [205, 599] on input "range" at bounding box center [262, 606] width 115 height 14
type input "8"
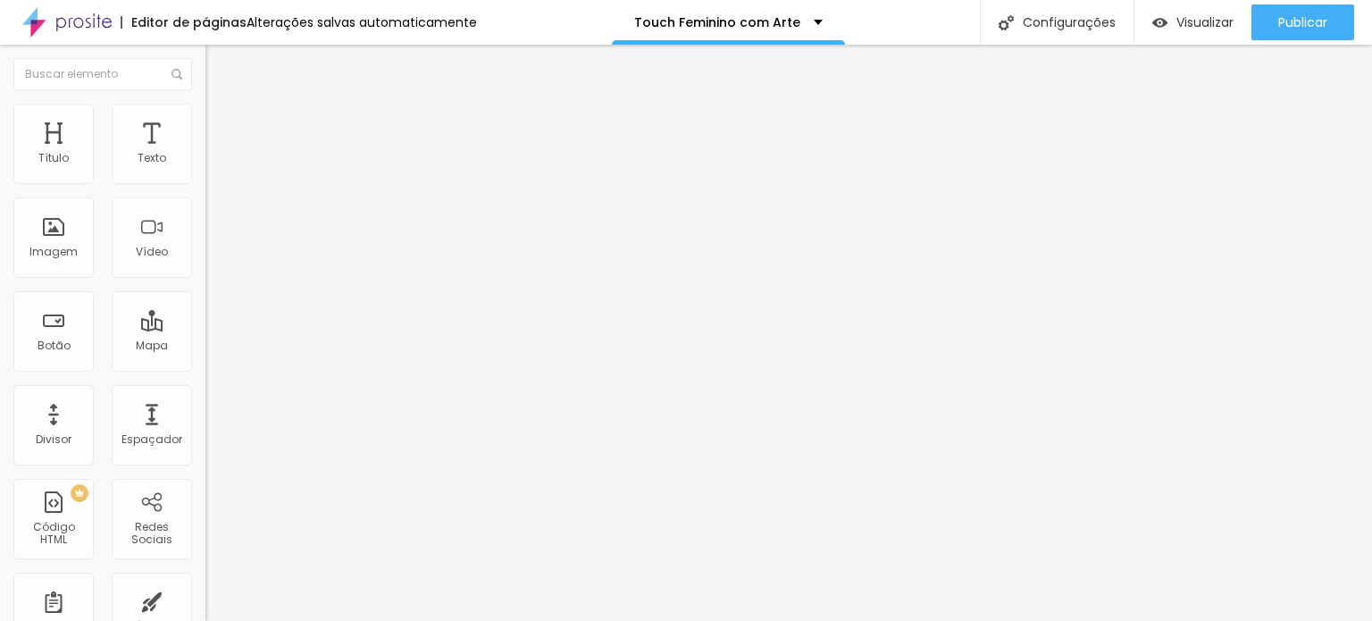
type input "0"
drag, startPoint x: 49, startPoint y: 178, endPoint x: 138, endPoint y: 168, distance: 89.9
type input "0"
click at [205, 347] on input "range" at bounding box center [262, 354] width 115 height 14
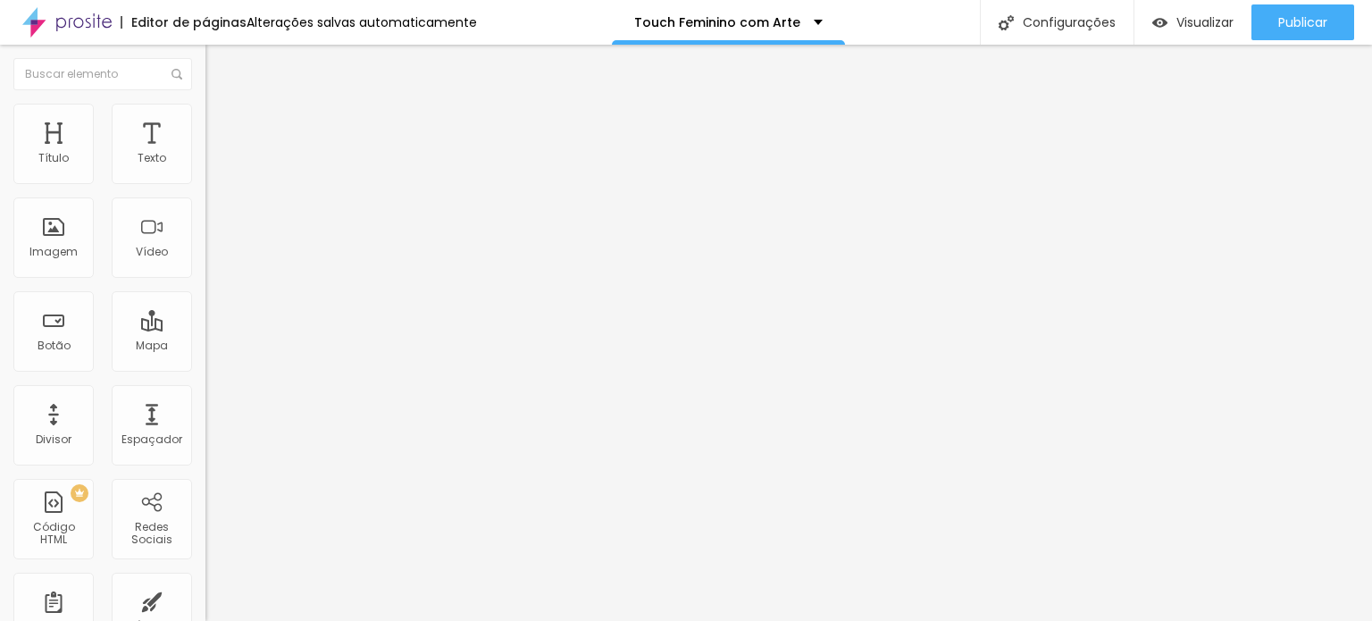
click at [205, 121] on li "Avançado" at bounding box center [307, 113] width 205 height 18
type input "0"
drag, startPoint x: 50, startPoint y: 206, endPoint x: 71, endPoint y: 213, distance: 22.3
type input "0"
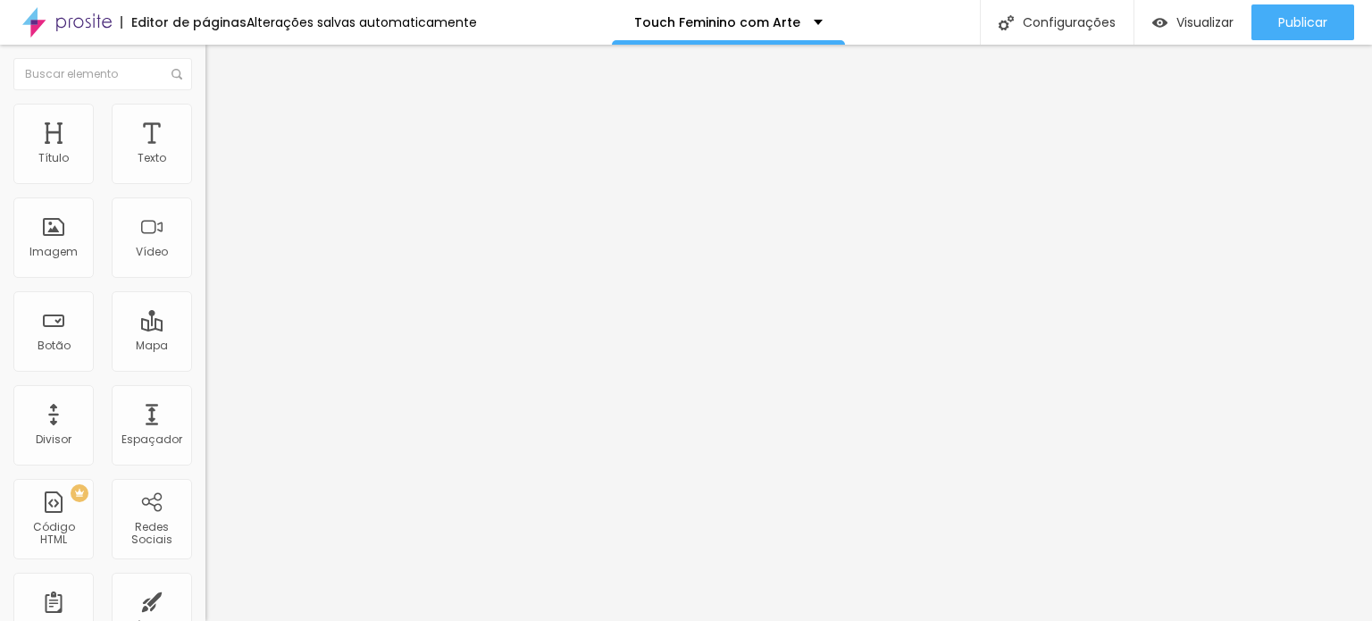
click at [205, 581] on input "range" at bounding box center [262, 588] width 115 height 14
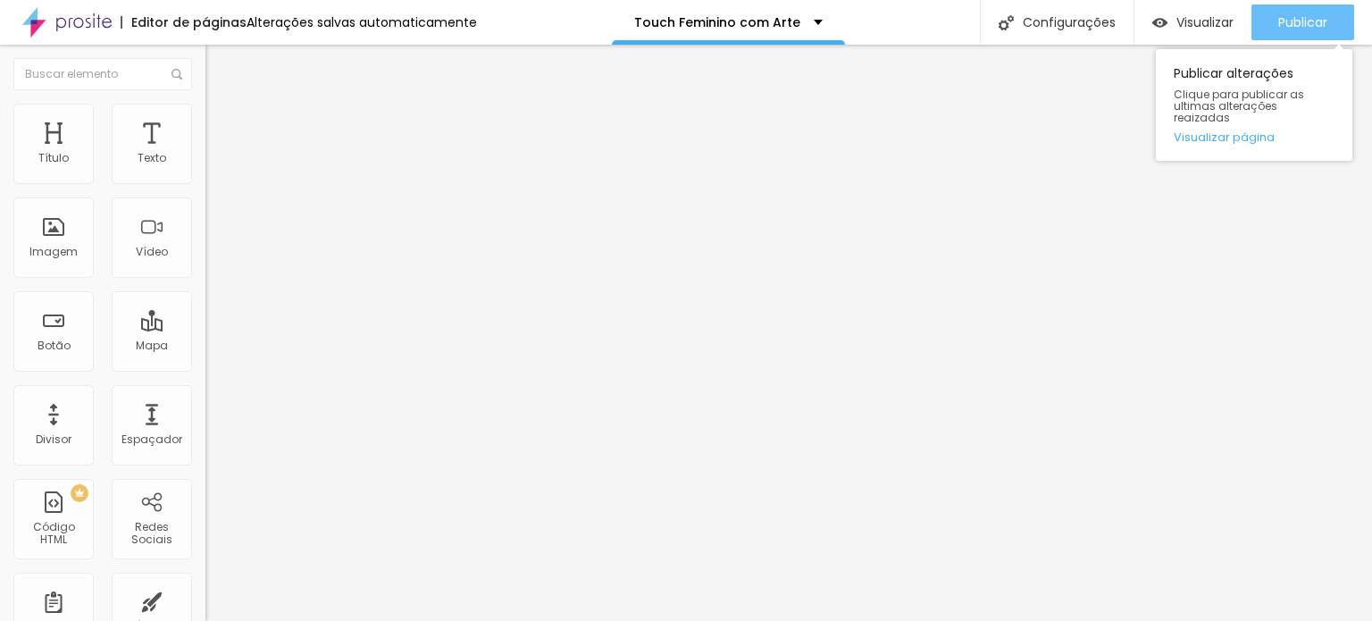
click at [1278, 28] on span "Publicar" at bounding box center [1302, 22] width 49 height 14
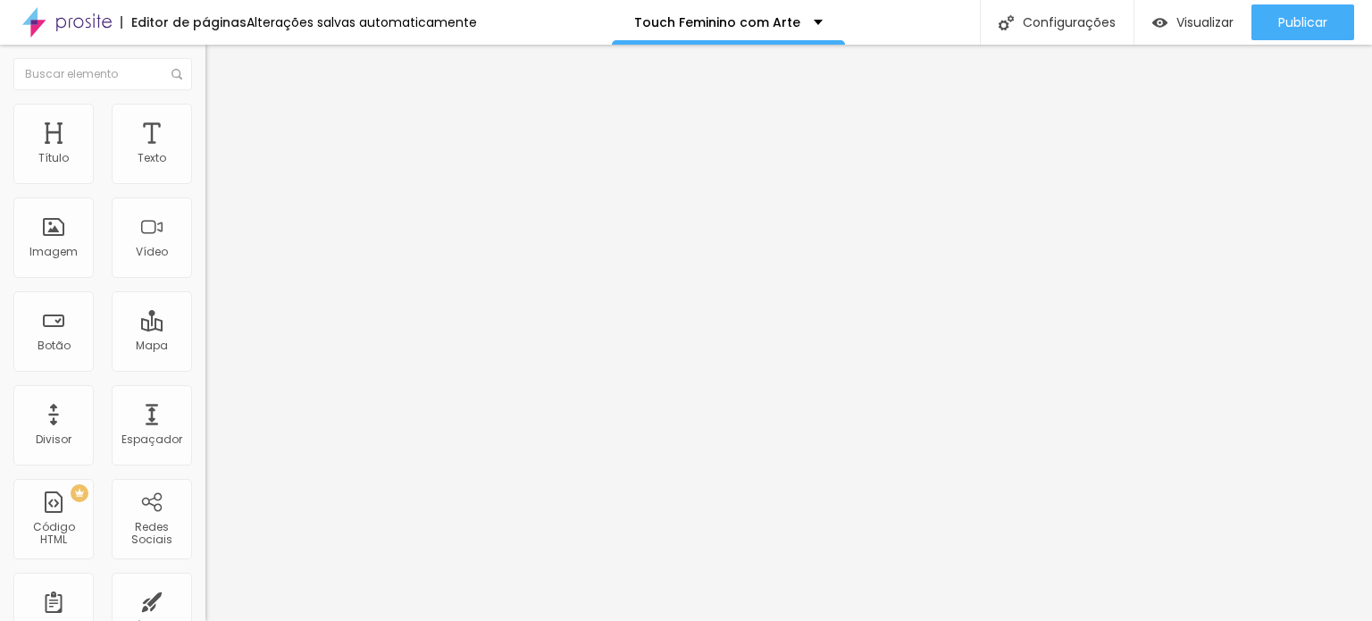
click at [205, 154] on span "Trocar imagem" at bounding box center [253, 145] width 97 height 15
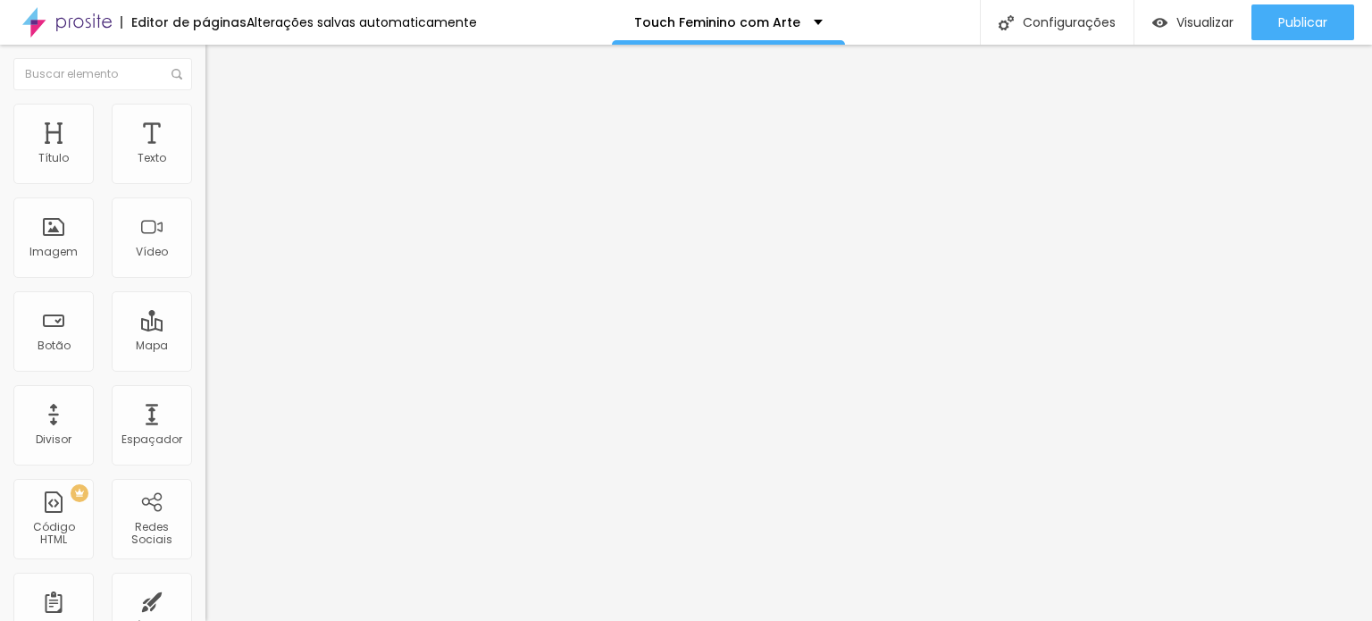
click at [205, 154] on span "Trocar imagem" at bounding box center [253, 145] width 97 height 15
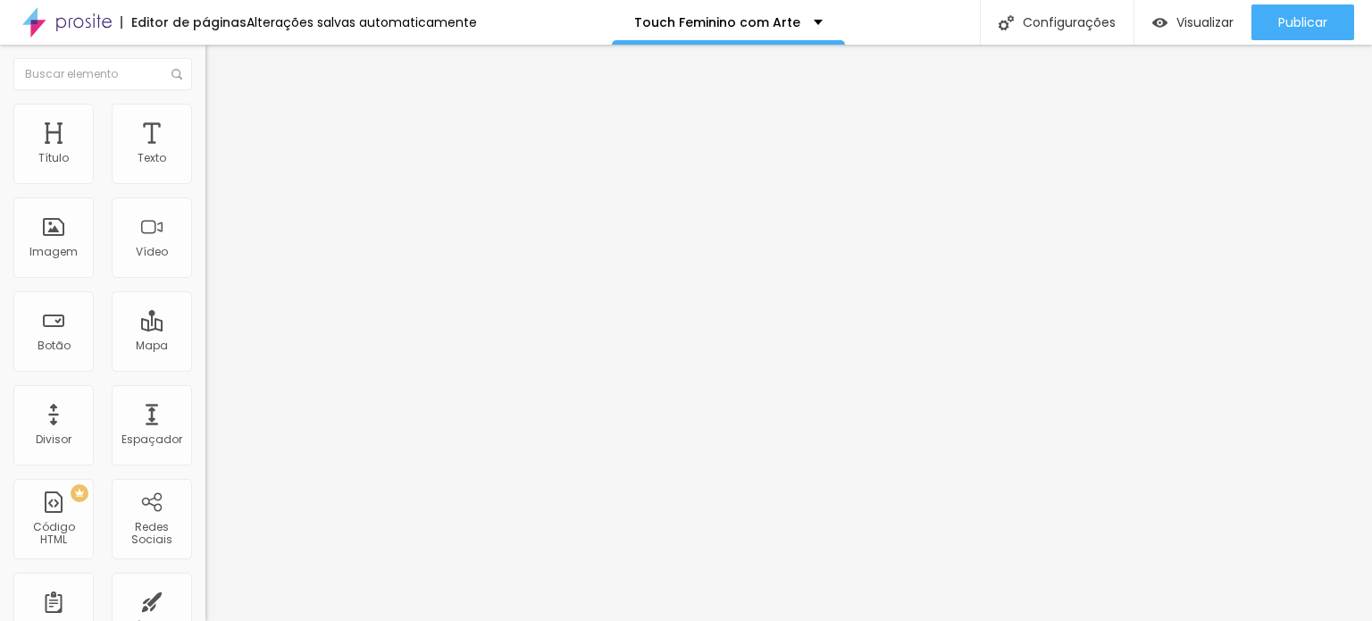
click at [205, 154] on span "Trocar imagem" at bounding box center [253, 145] width 97 height 15
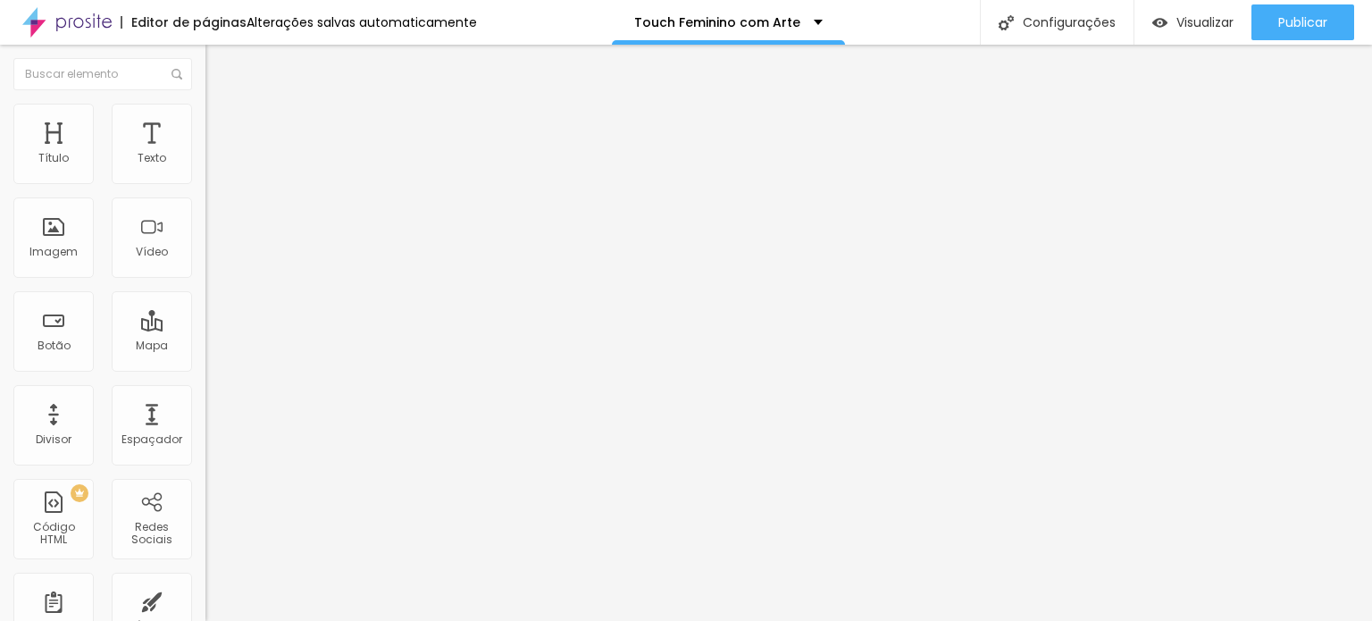
click at [205, 154] on span "Trocar imagem" at bounding box center [253, 145] width 97 height 15
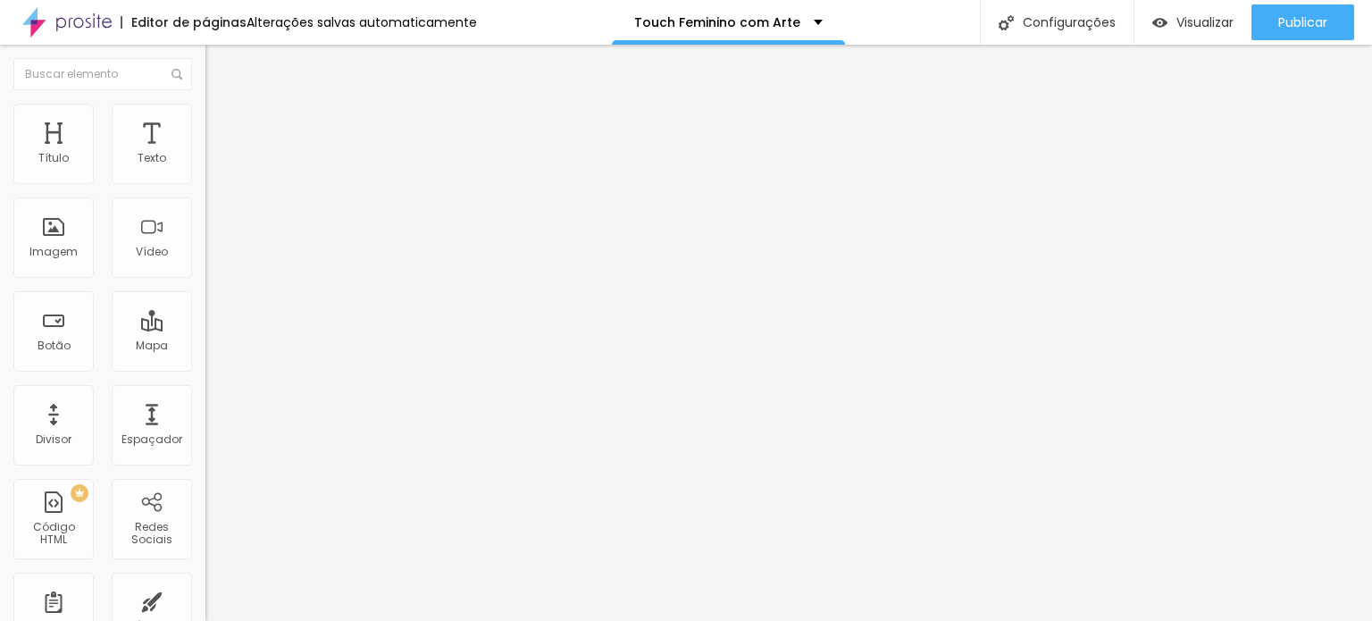
drag, startPoint x: 1304, startPoint y: 24, endPoint x: 1285, endPoint y: 73, distance: 52.6
click at [1304, 27] on span "Publicar" at bounding box center [1302, 22] width 49 height 14
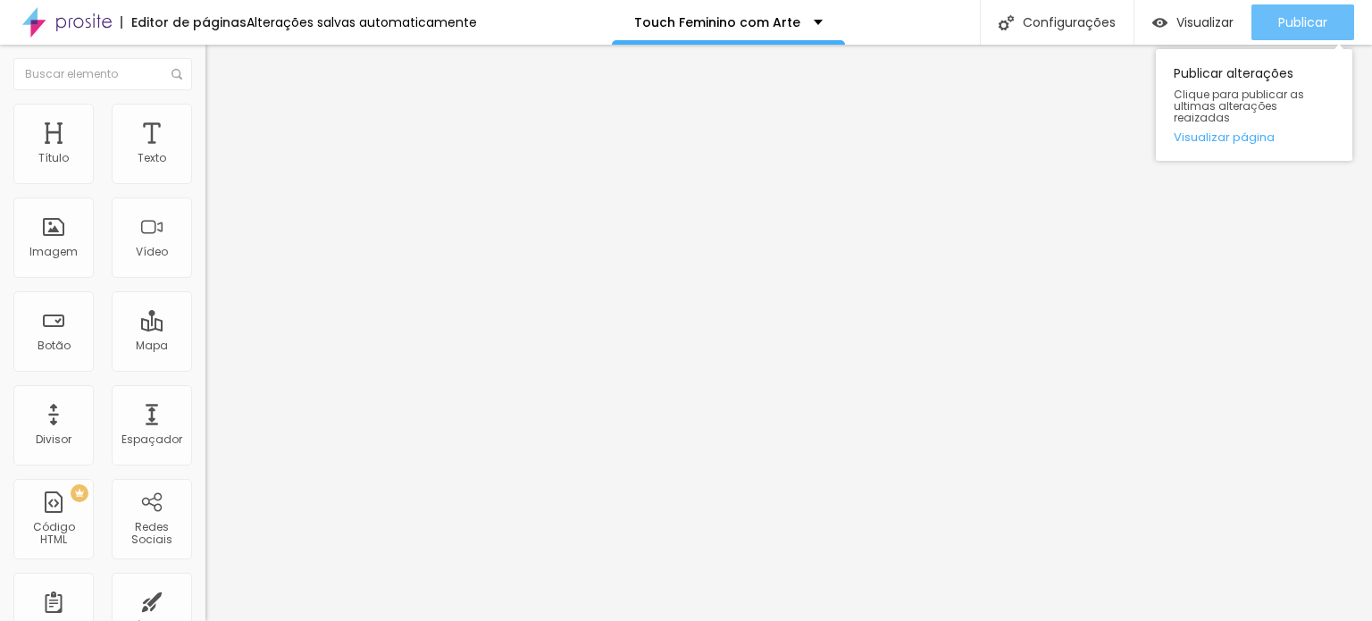
click at [1293, 21] on span "Publicar" at bounding box center [1302, 22] width 49 height 14
click at [1315, 23] on span "Publicar" at bounding box center [1302, 22] width 49 height 14
drag, startPoint x: 1288, startPoint y: 9, endPoint x: 1278, endPoint y: 24, distance: 18.1
click at [1288, 10] on div "Publicar" at bounding box center [1302, 22] width 49 height 36
click at [1285, 15] on span "Publicar" at bounding box center [1302, 22] width 49 height 14
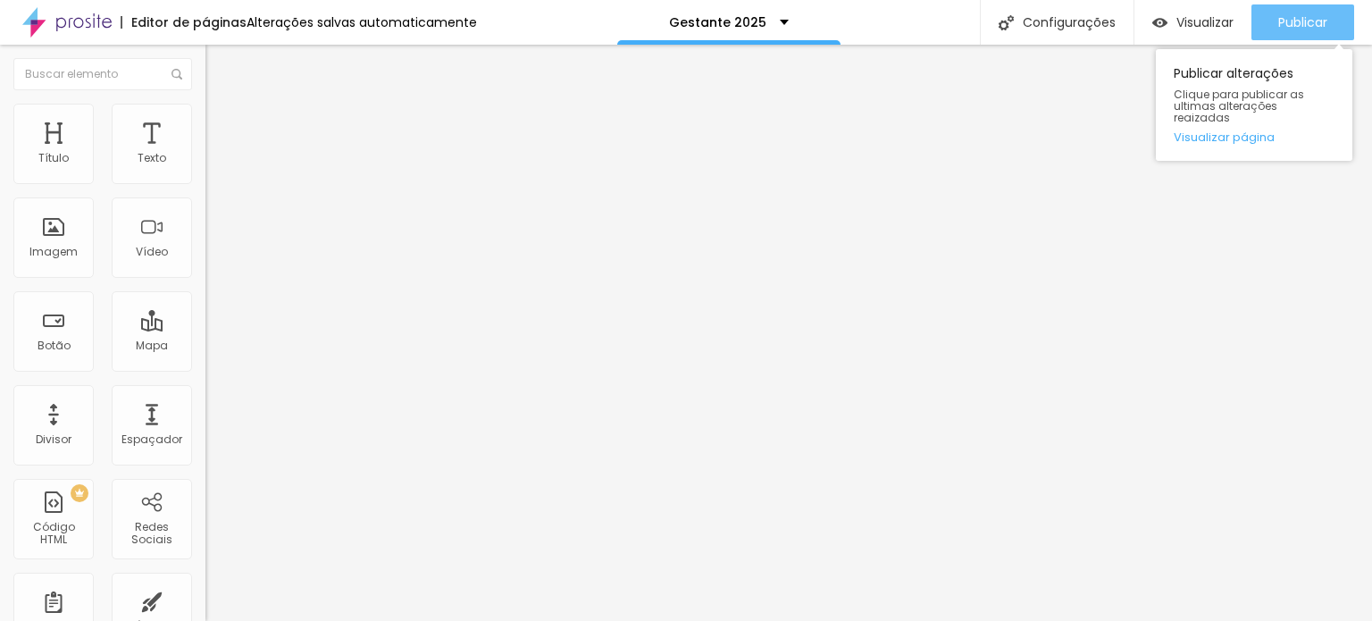
click at [1315, 15] on span "Publicar" at bounding box center [1302, 22] width 49 height 14
click at [1315, 17] on span "Publicar" at bounding box center [1302, 22] width 49 height 14
click at [1314, 26] on span "Publicar" at bounding box center [1302, 22] width 49 height 14
